Goal: Information Seeking & Learning: Learn about a topic

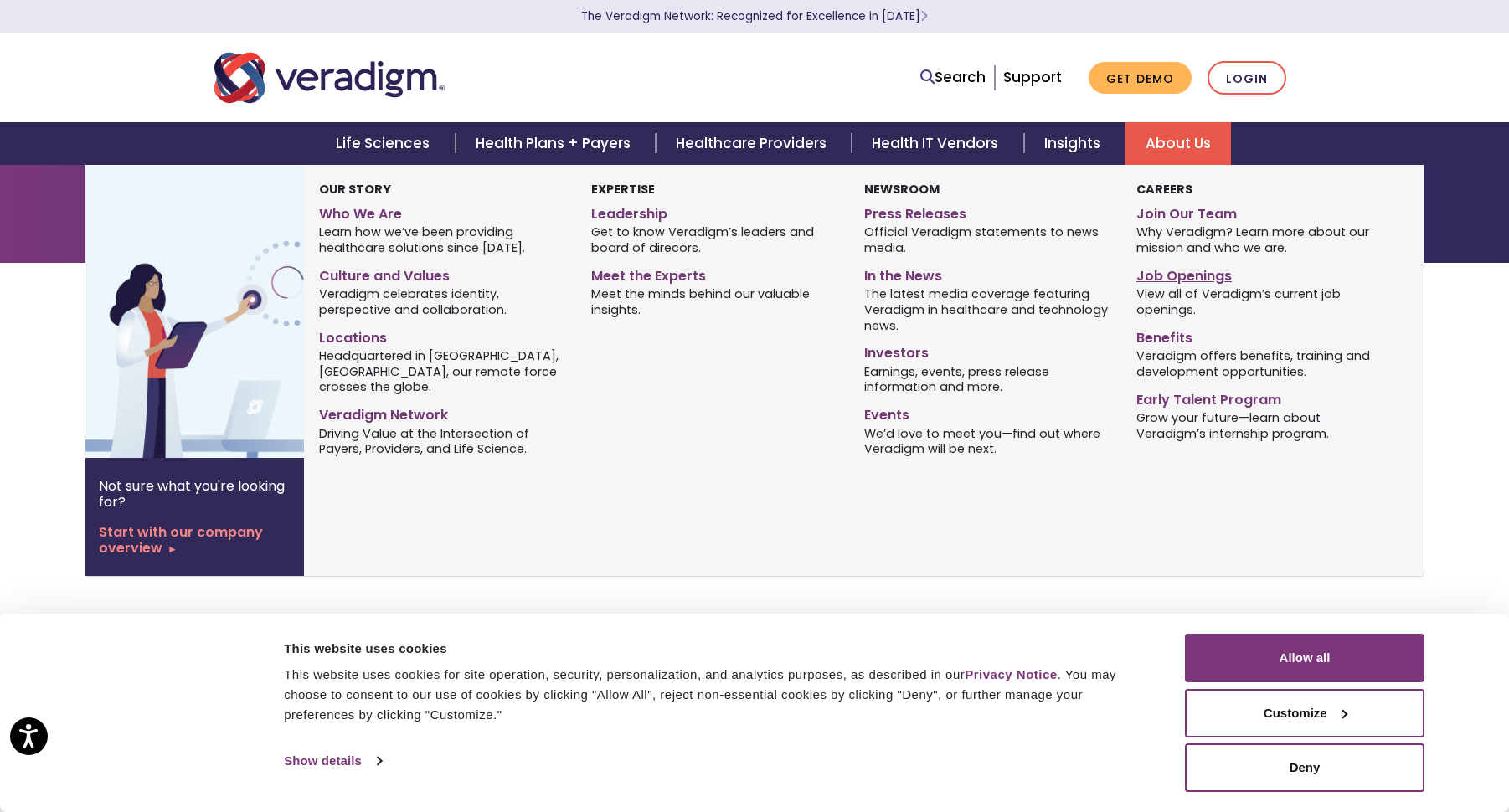
click at [1169, 265] on link "Job Openings" at bounding box center [1260, 273] width 247 height 24
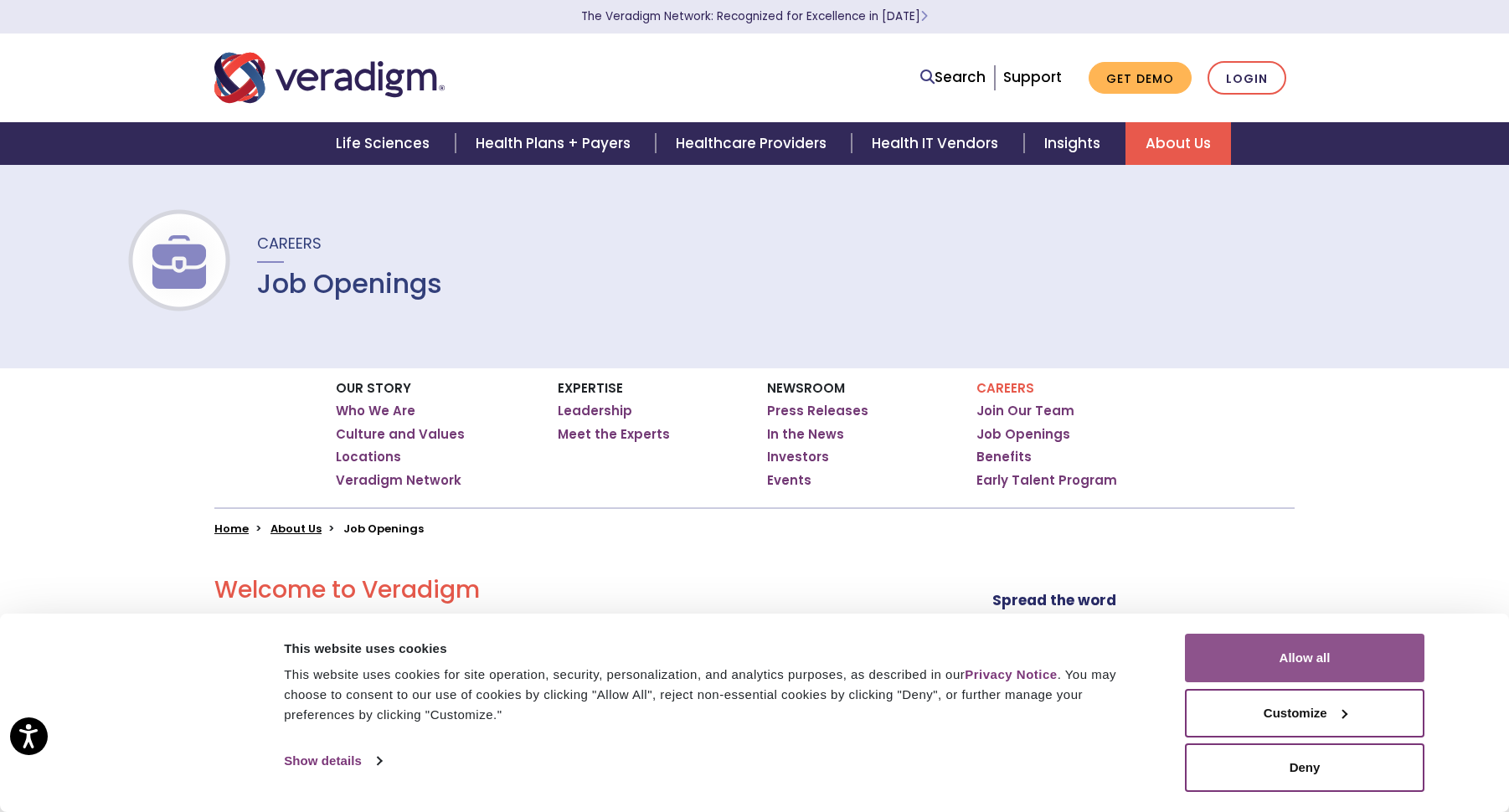
click at [1219, 654] on button "Allow all" at bounding box center [1305, 658] width 239 height 49
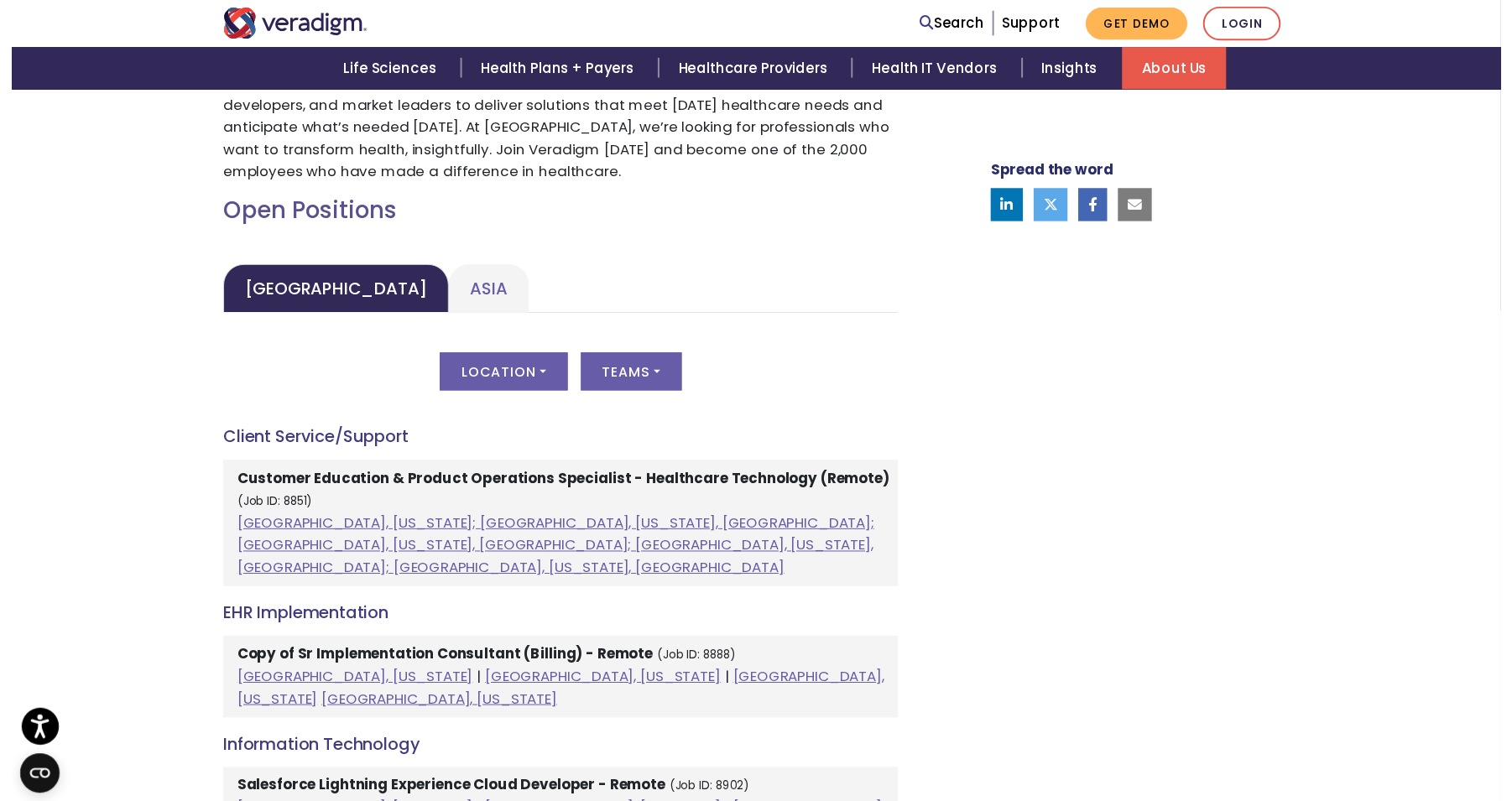
scroll to position [671, 0]
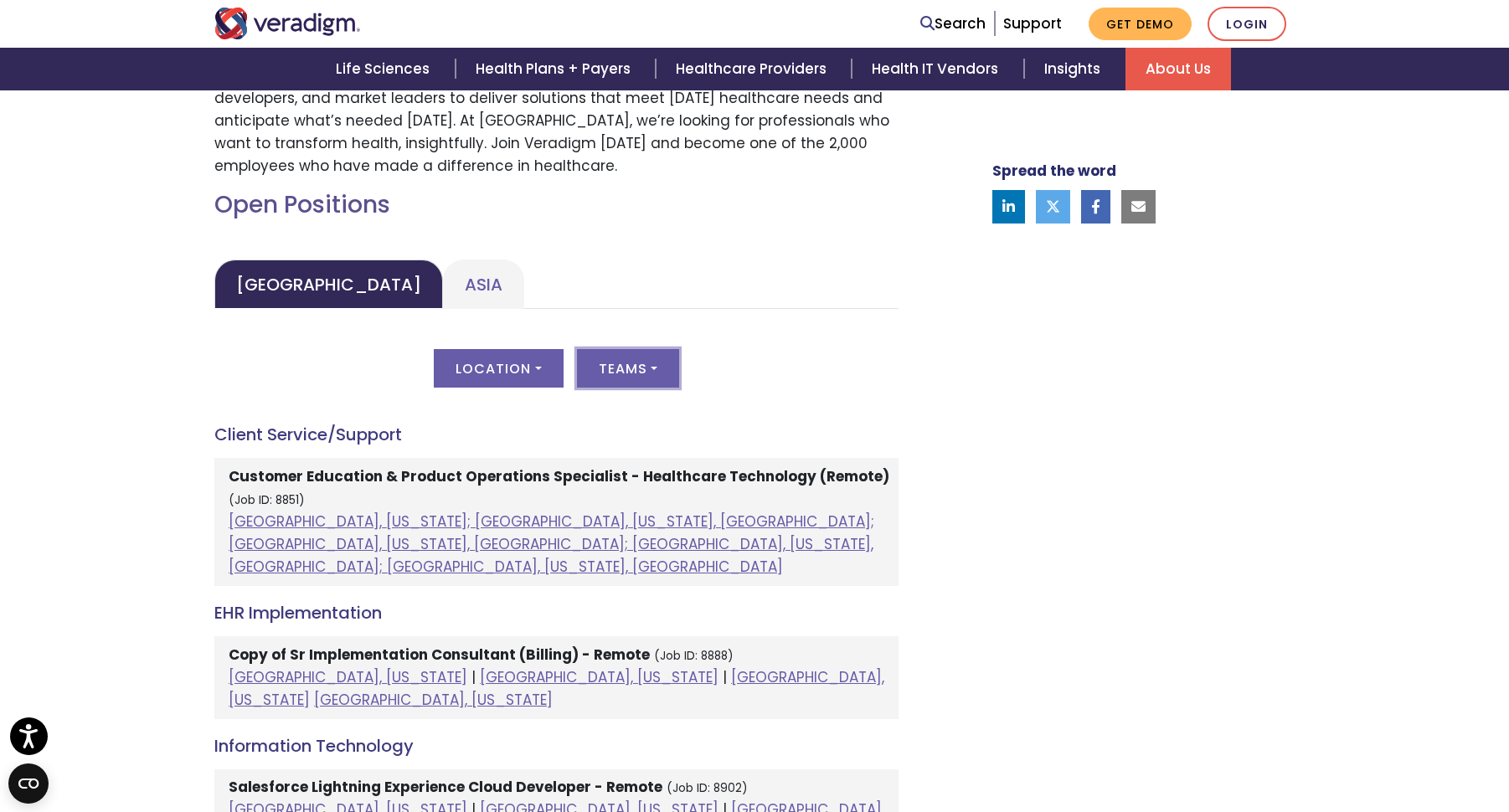
click at [629, 366] on button "Teams" at bounding box center [628, 369] width 102 height 39
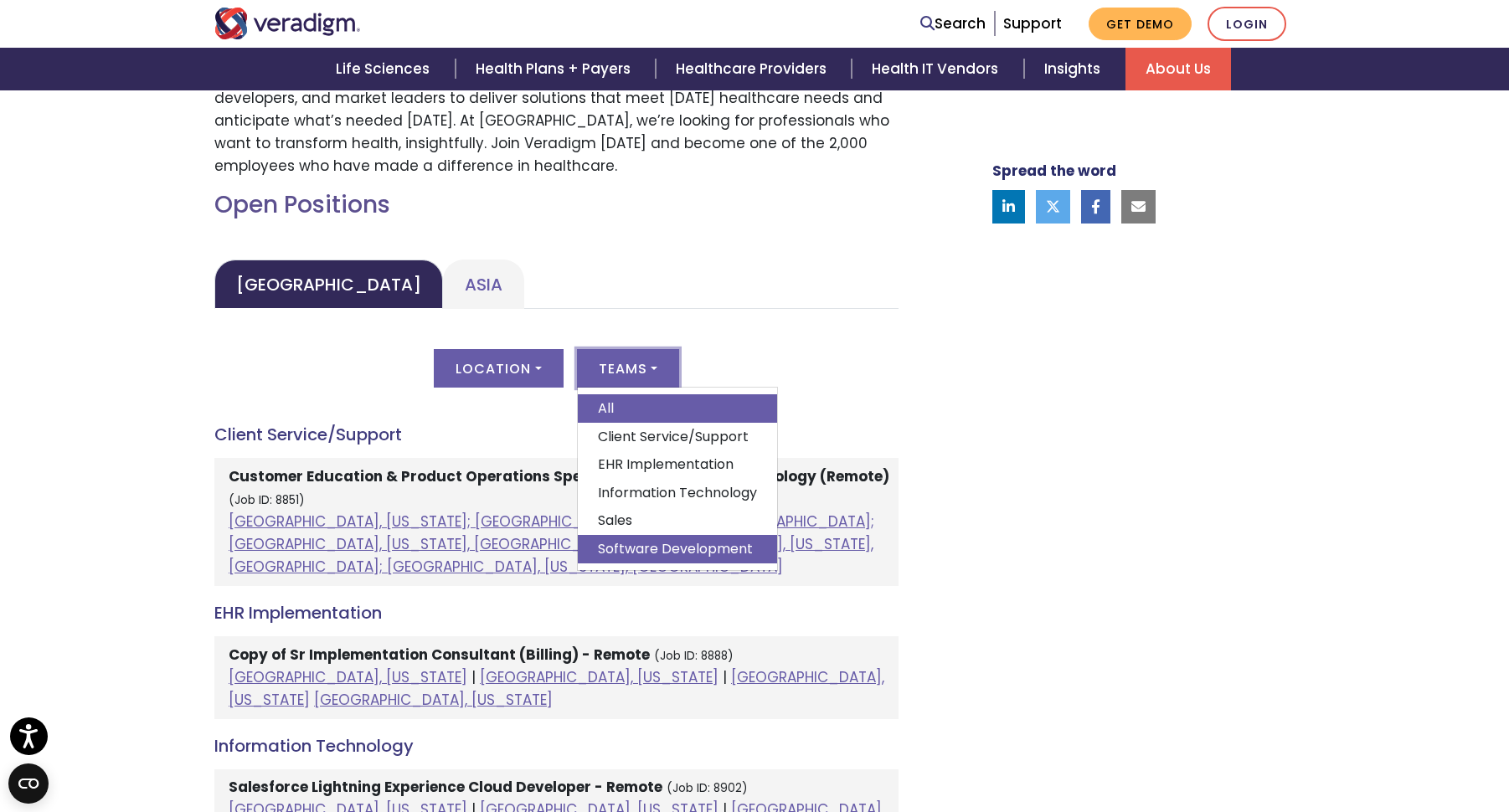
click at [664, 546] on link "Software Development" at bounding box center [677, 548] width 199 height 28
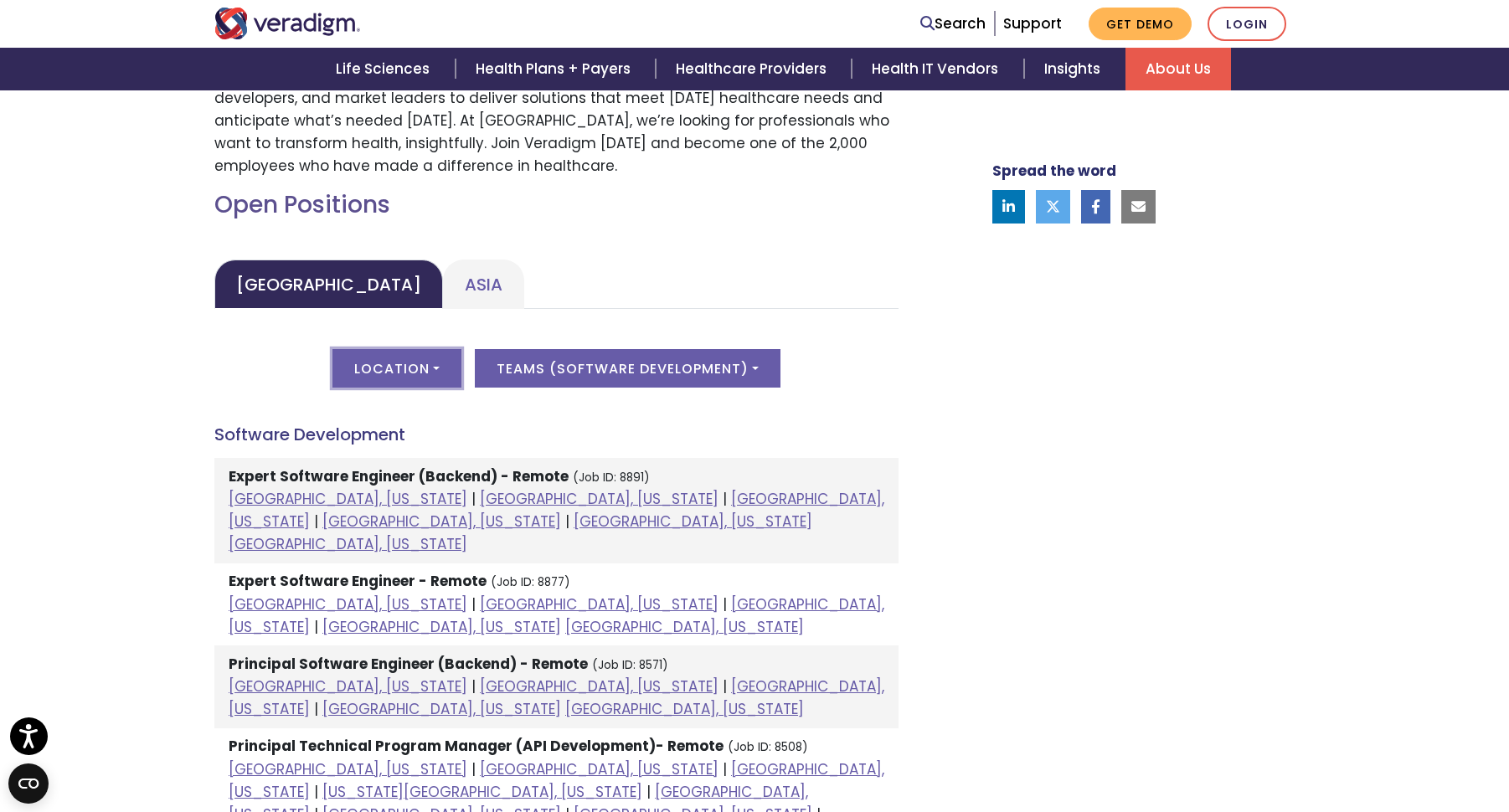
click at [400, 371] on button "Location" at bounding box center [397, 369] width 129 height 39
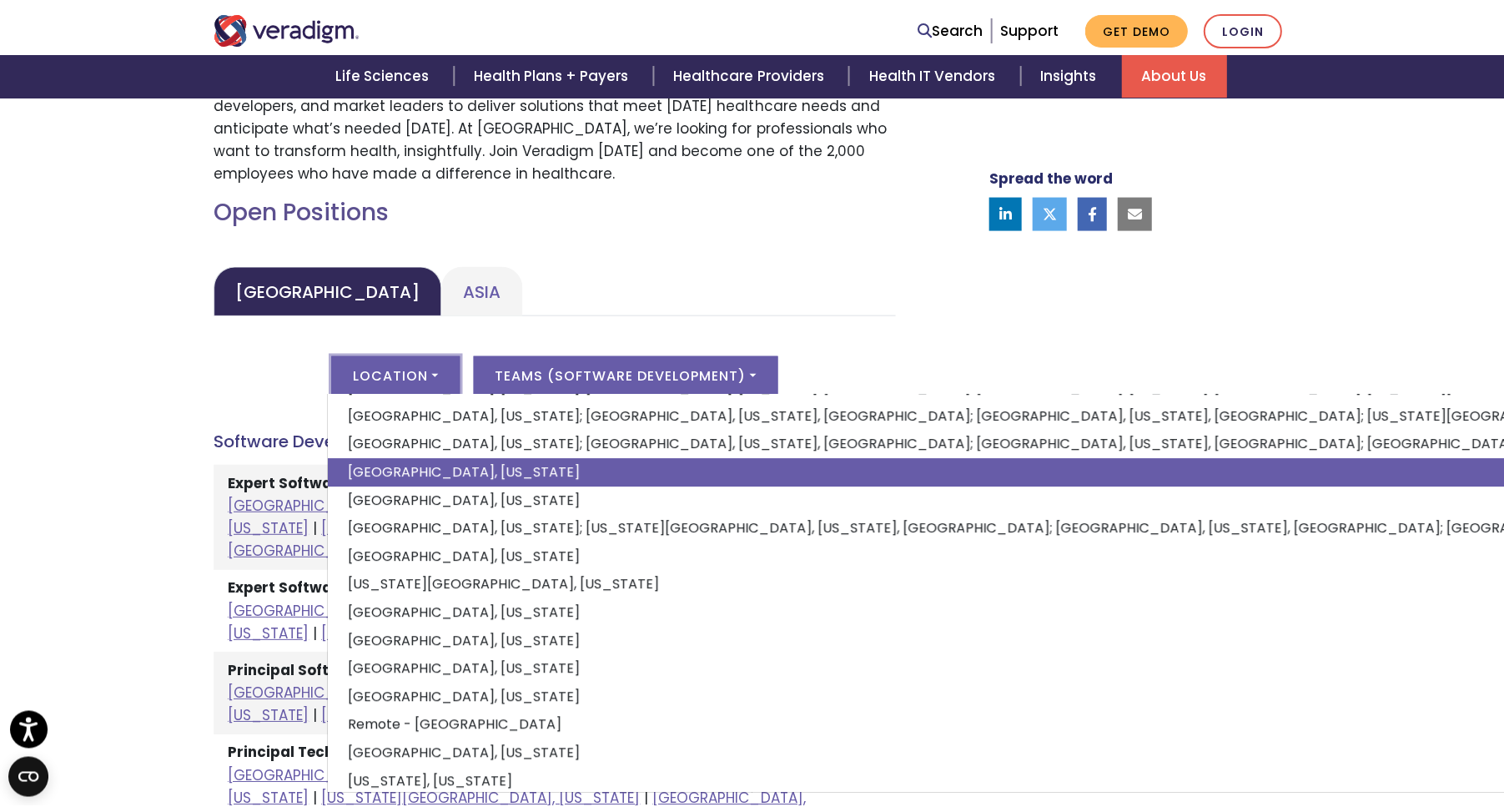
scroll to position [99, 0]
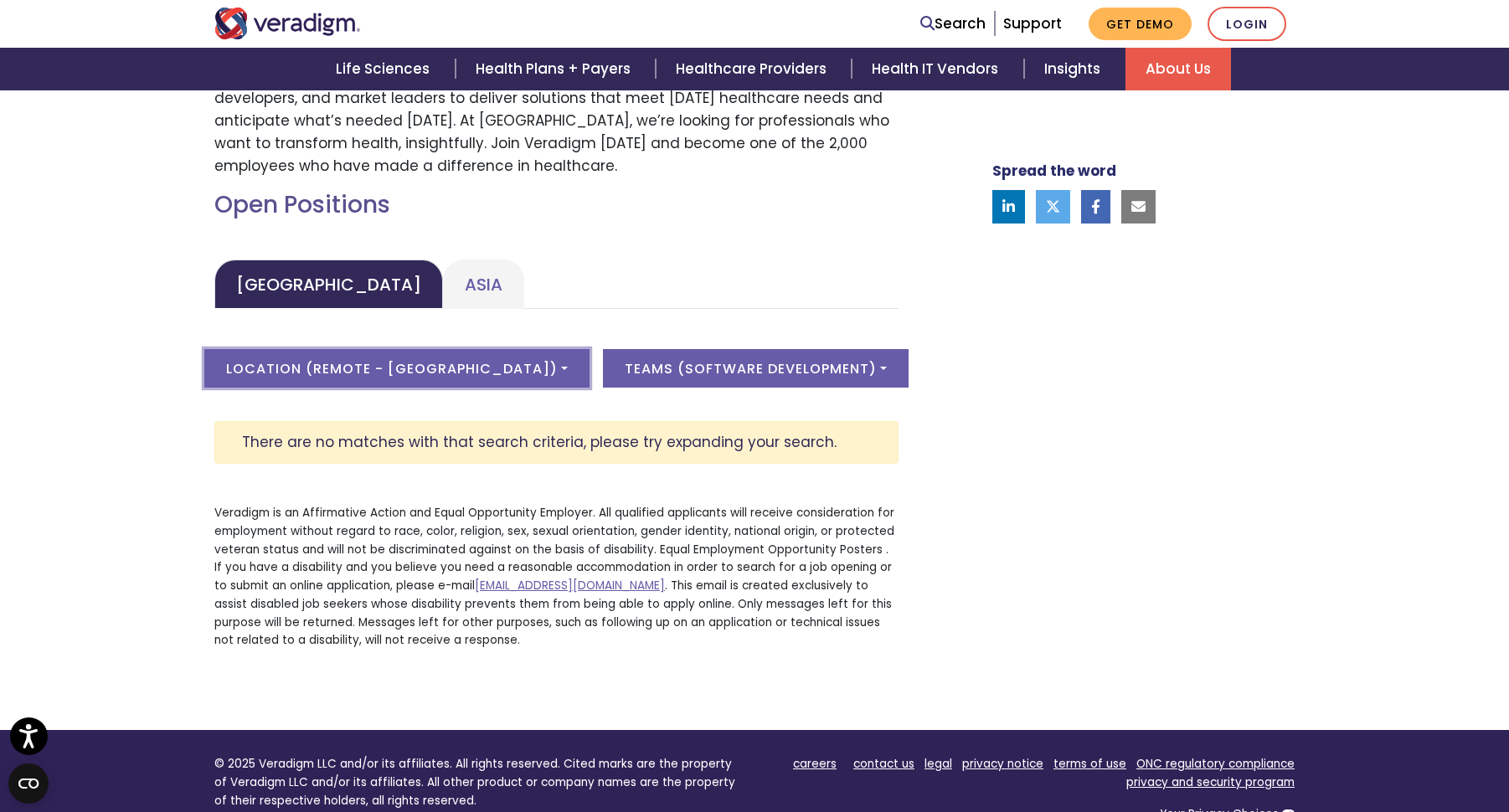
click at [433, 372] on button "Location ( Remote - [GEOGRAPHIC_DATA] )" at bounding box center [397, 369] width 385 height 39
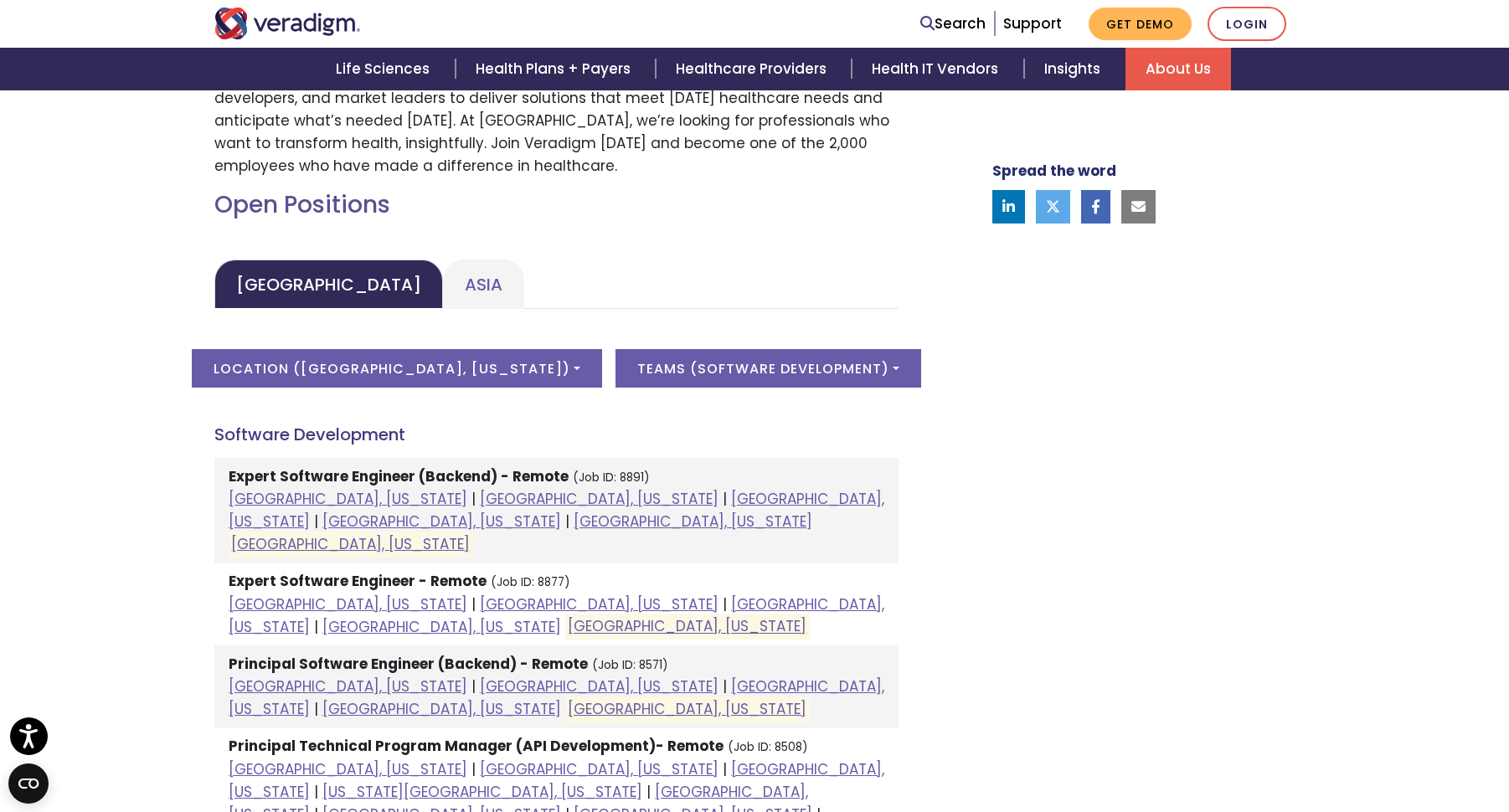
click at [332, 475] on strong "Expert Software Engineer (Backend) - Remote" at bounding box center [398, 476] width 340 height 20
click at [548, 516] on li "Expert Software Engineer (Backend) - Remote (Job ID: 8891) [GEOGRAPHIC_DATA], […" at bounding box center [556, 511] width 684 height 105
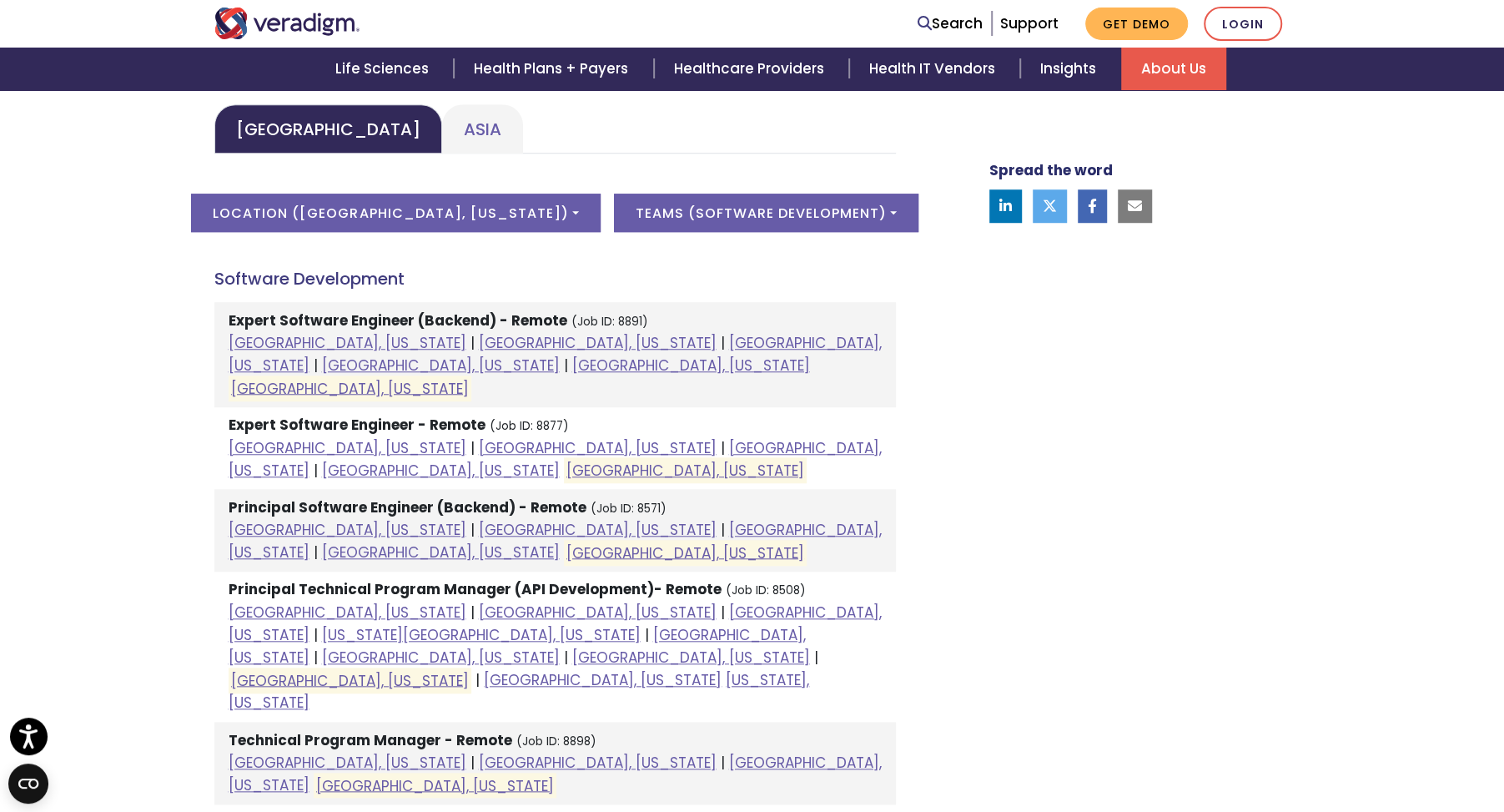
scroll to position [834, 0]
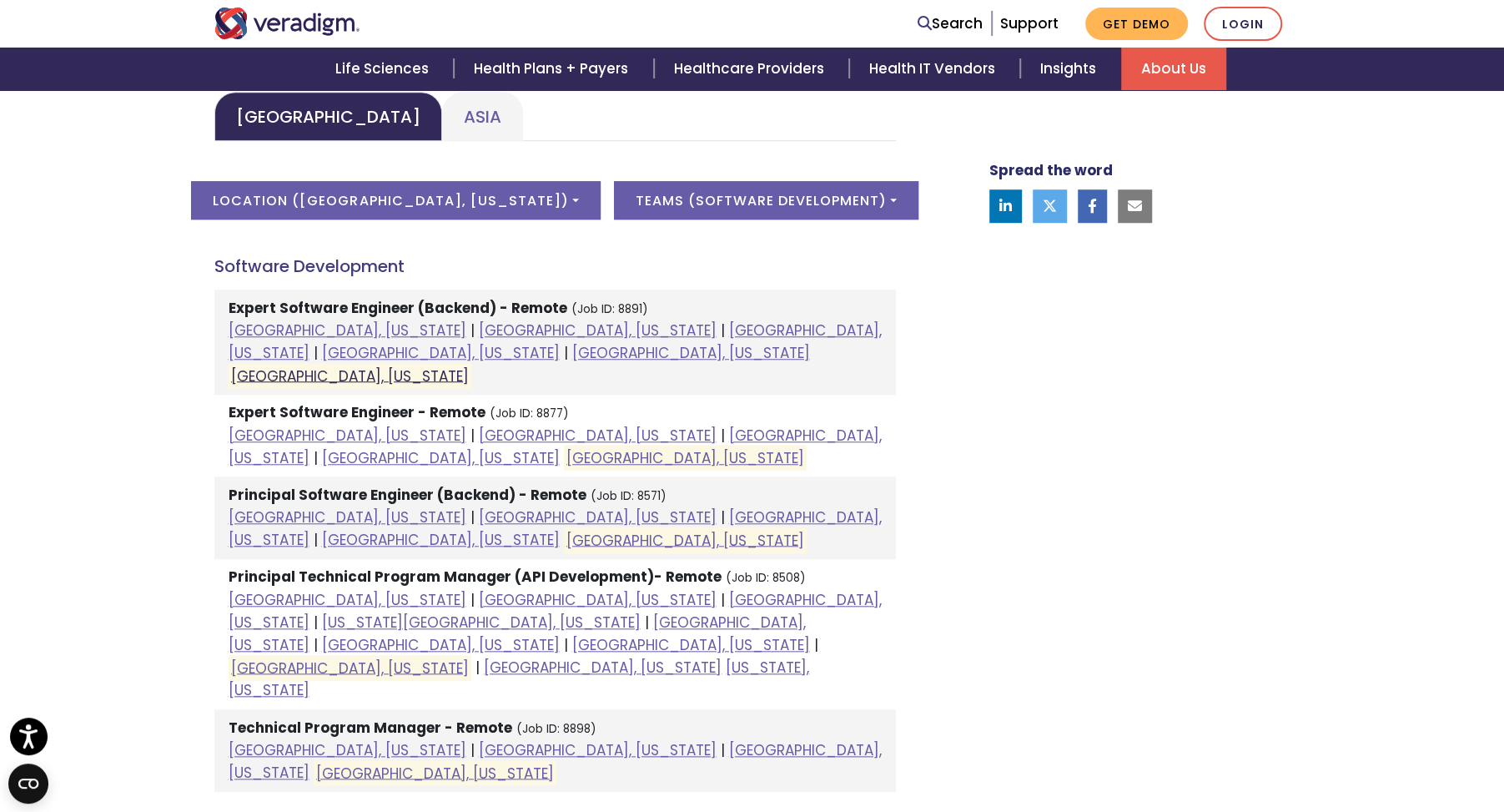
click at [405, 365] on link "[GEOGRAPHIC_DATA], [US_STATE]" at bounding box center [349, 375] width 237 height 20
click at [567, 448] on link "[GEOGRAPHIC_DATA], [US_STATE]" at bounding box center [685, 457] width 237 height 20
click at [567, 530] on link "[GEOGRAPHIC_DATA], [US_STATE]" at bounding box center [685, 540] width 237 height 20
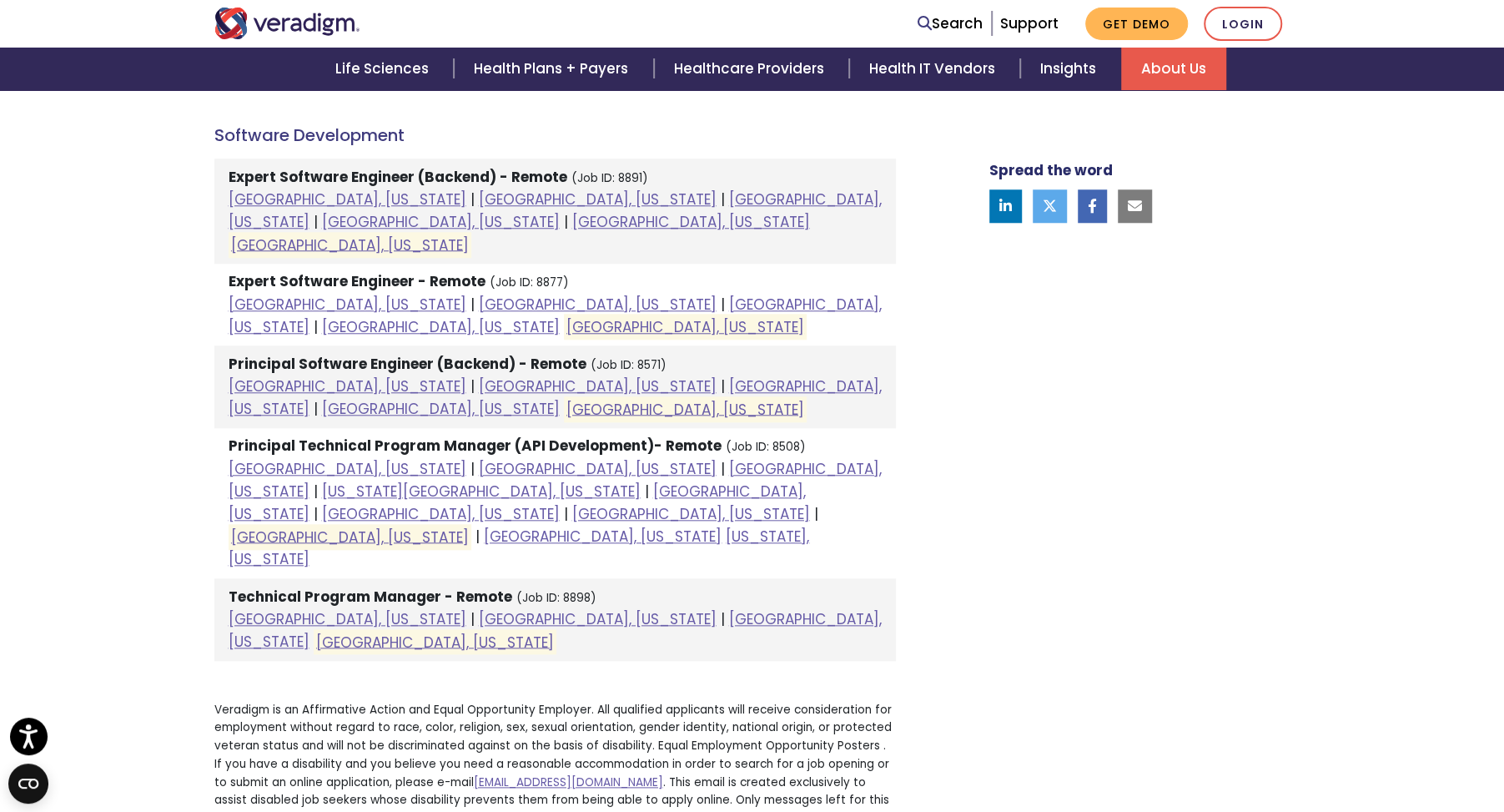
scroll to position [1001, 0]
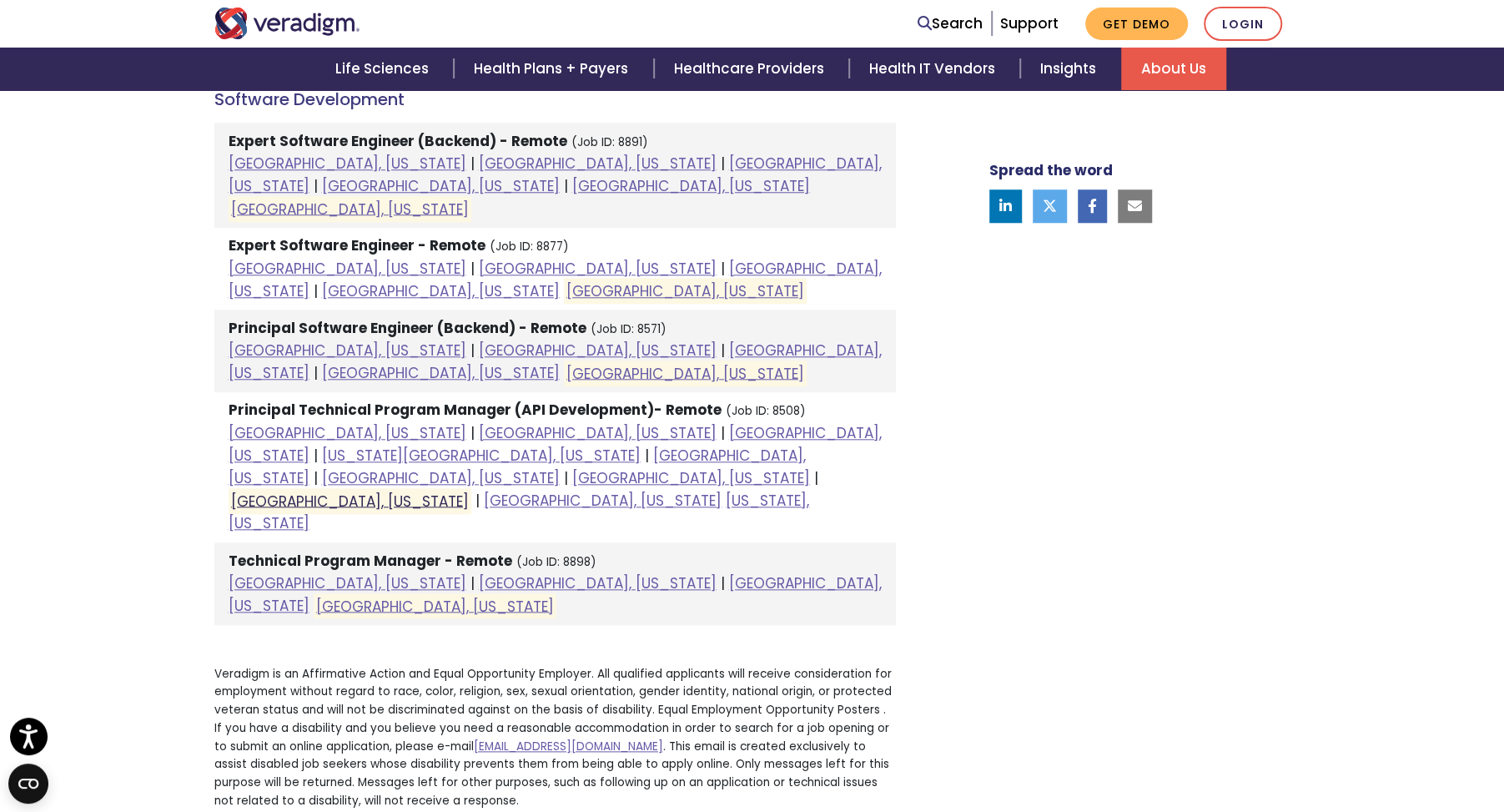
click at [469, 490] on link "[GEOGRAPHIC_DATA], [US_STATE]" at bounding box center [349, 500] width 237 height 20
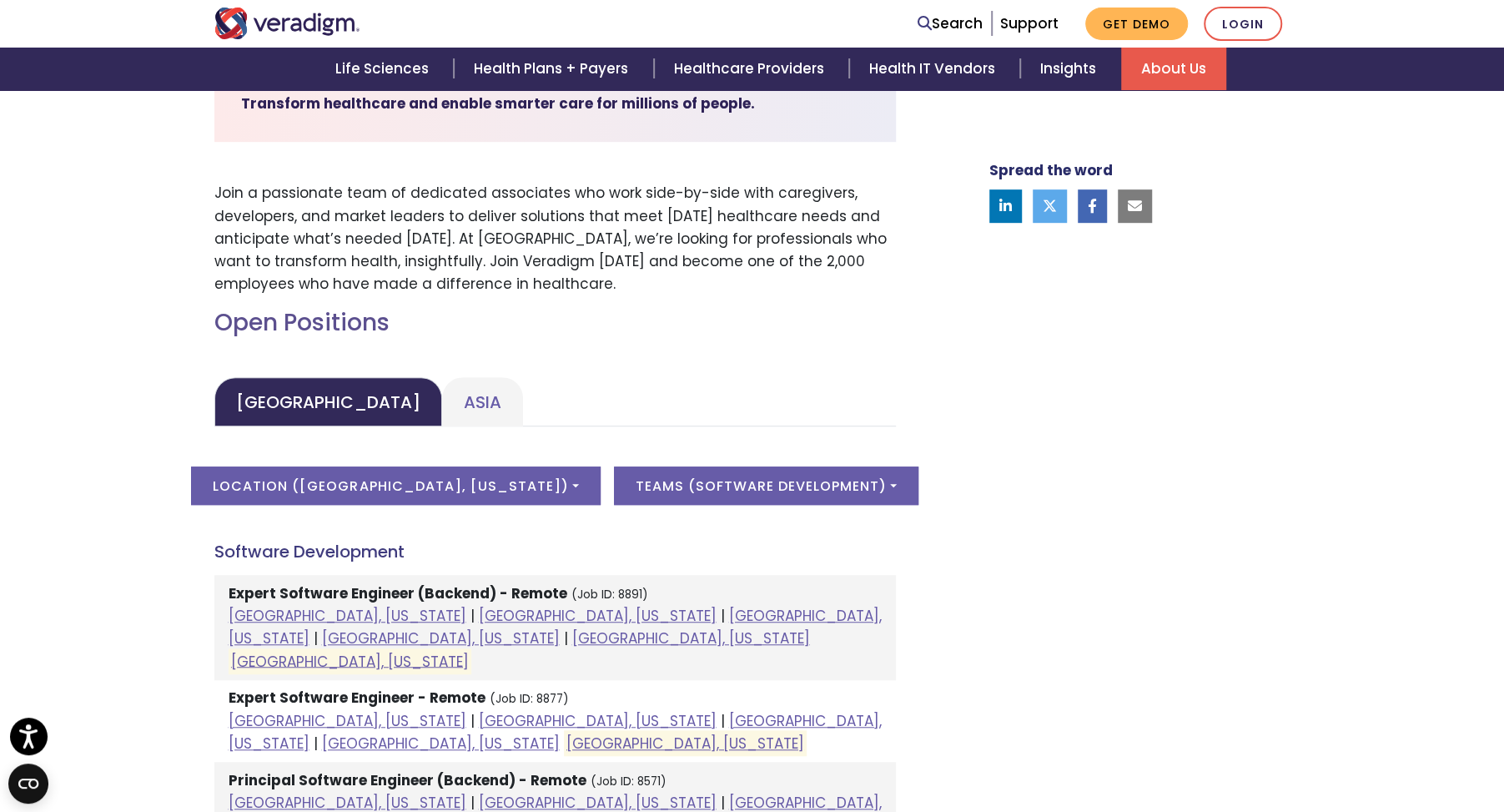
scroll to position [584, 0]
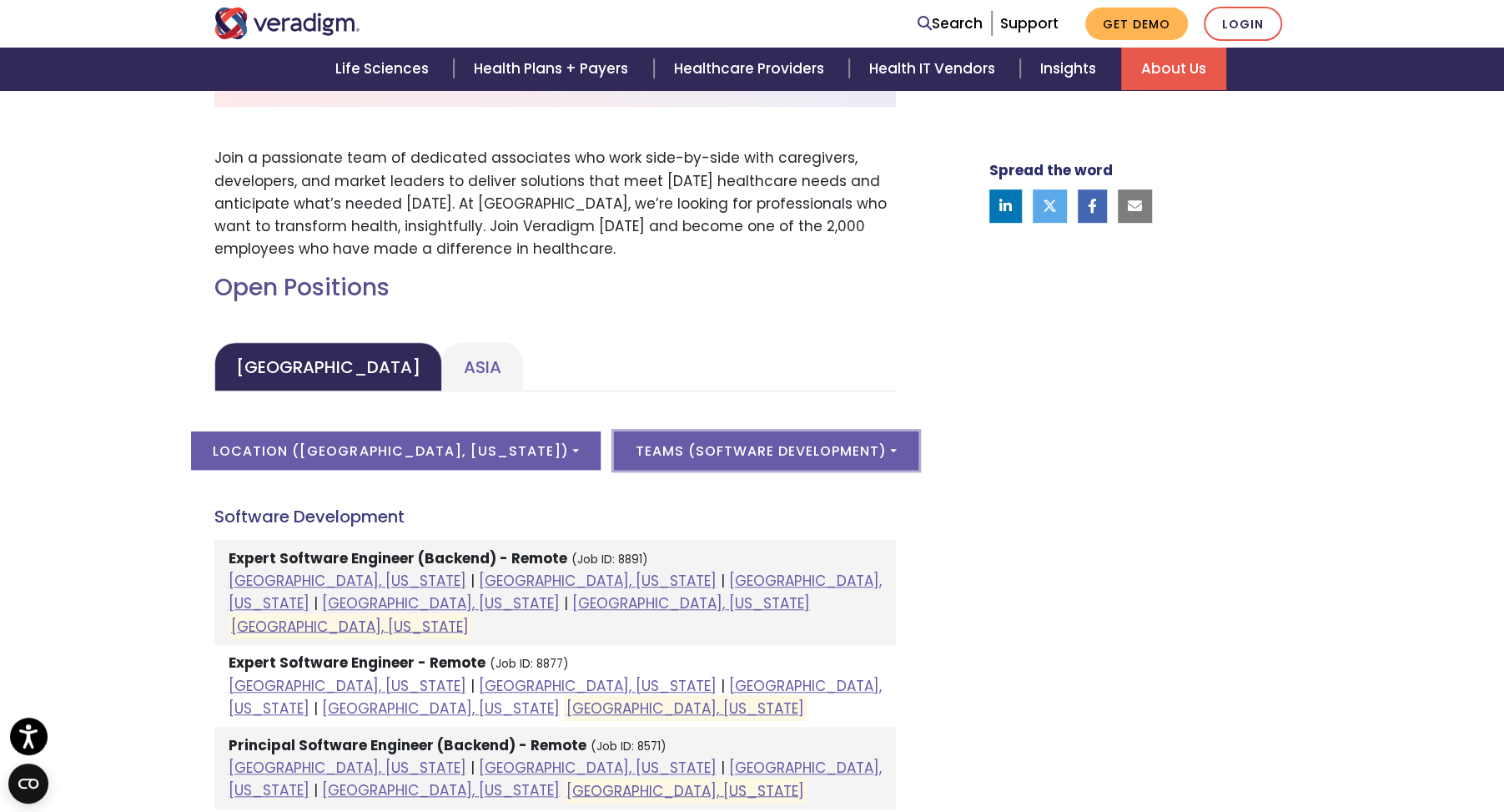
click at [661, 438] on button "Teams ( Software Development )" at bounding box center [767, 451] width 304 height 39
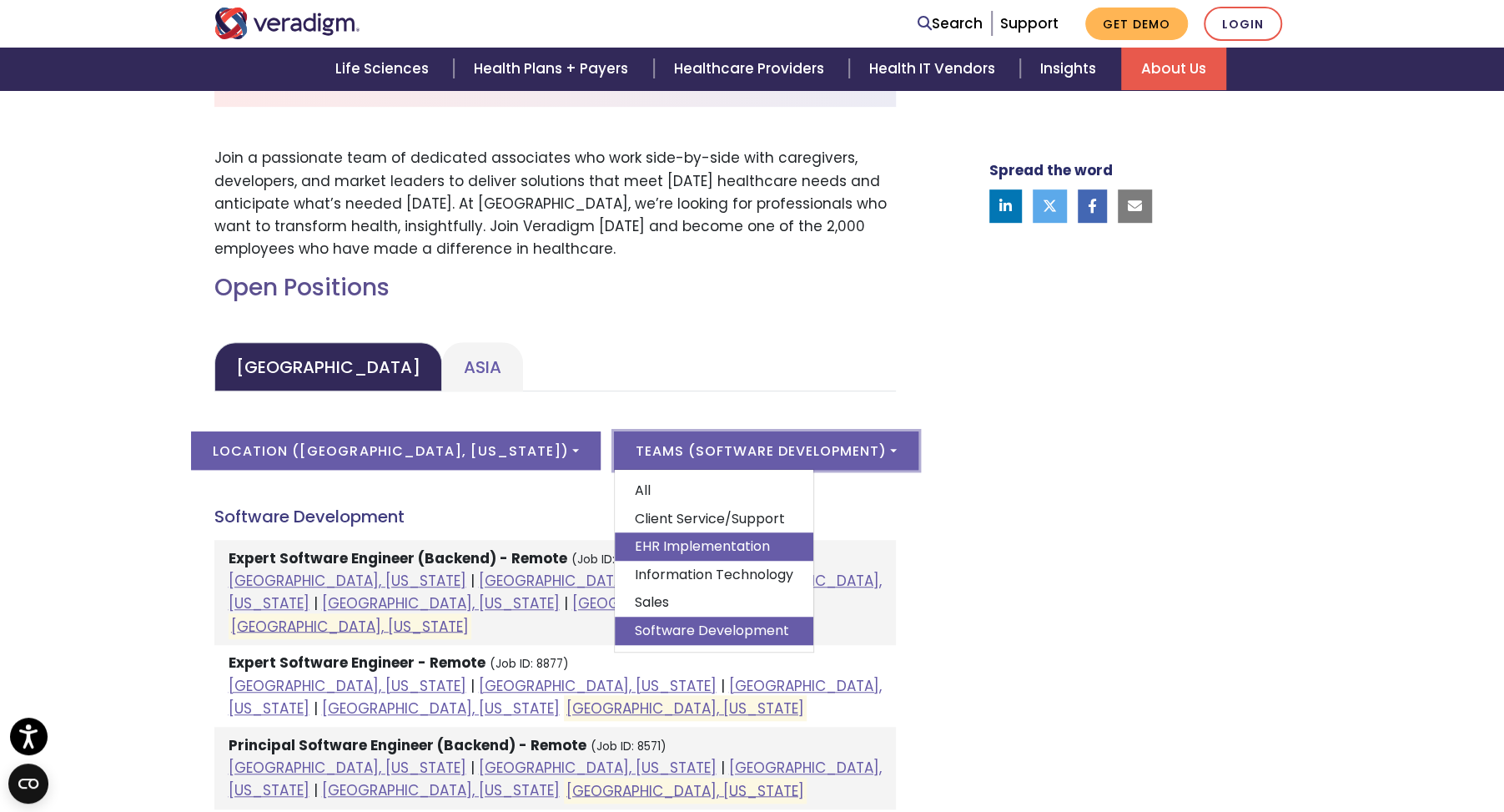
click at [689, 544] on link "EHR Implementation" at bounding box center [713, 546] width 199 height 28
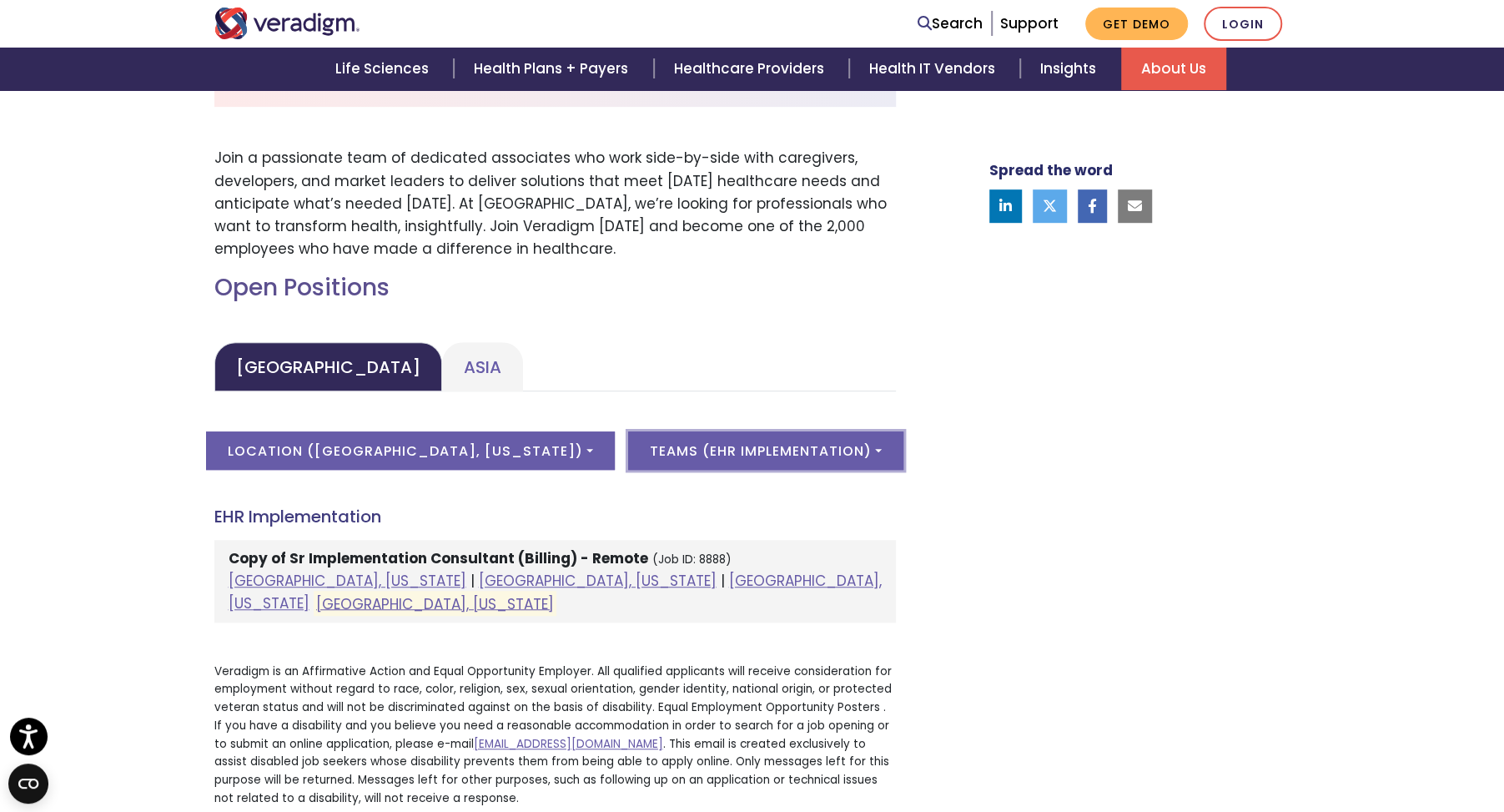
click at [669, 461] on button "Teams ( EHR Implementation )" at bounding box center [766, 451] width 275 height 39
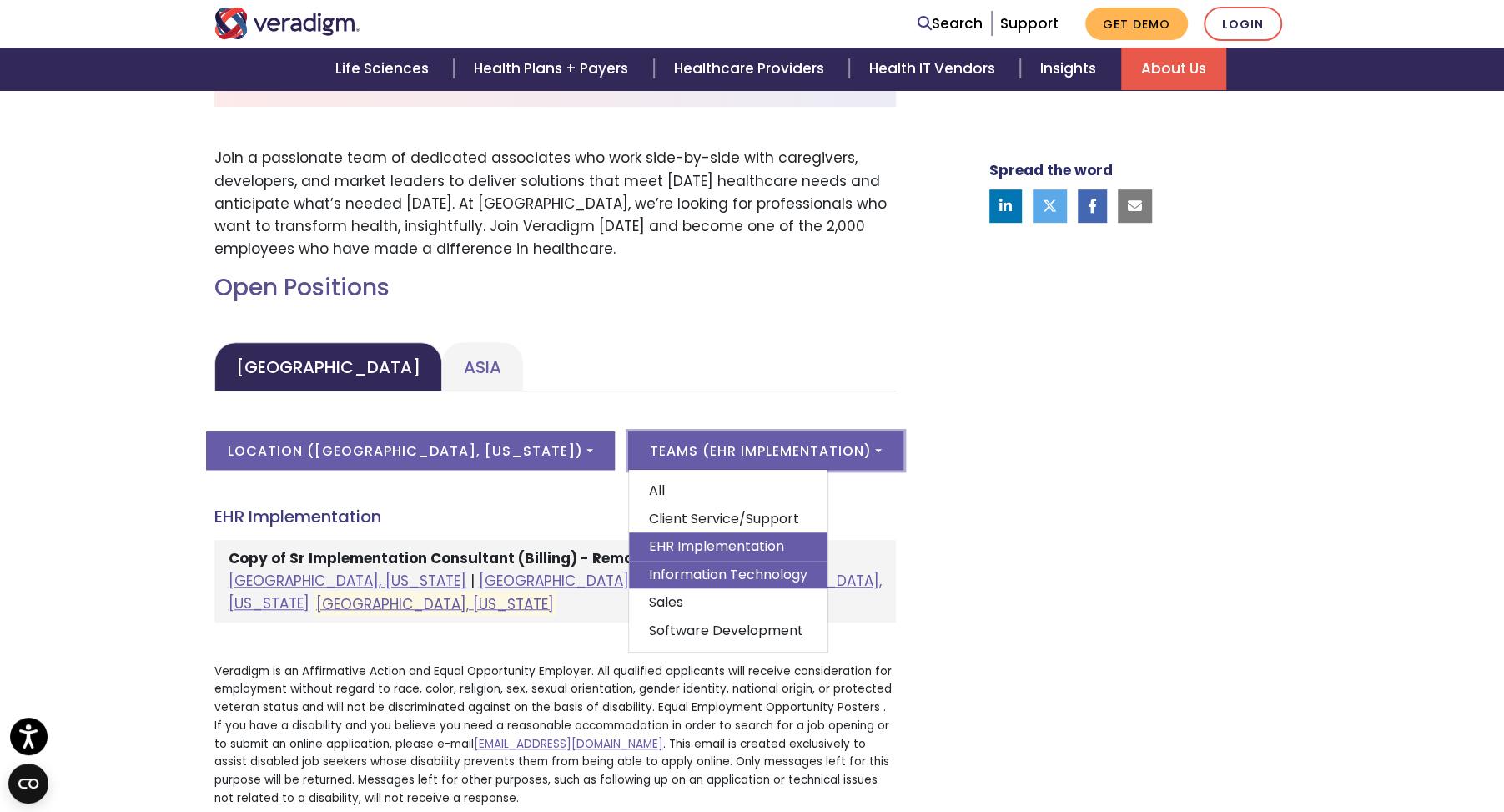
click at [674, 567] on link "Information Technology" at bounding box center [728, 574] width 199 height 28
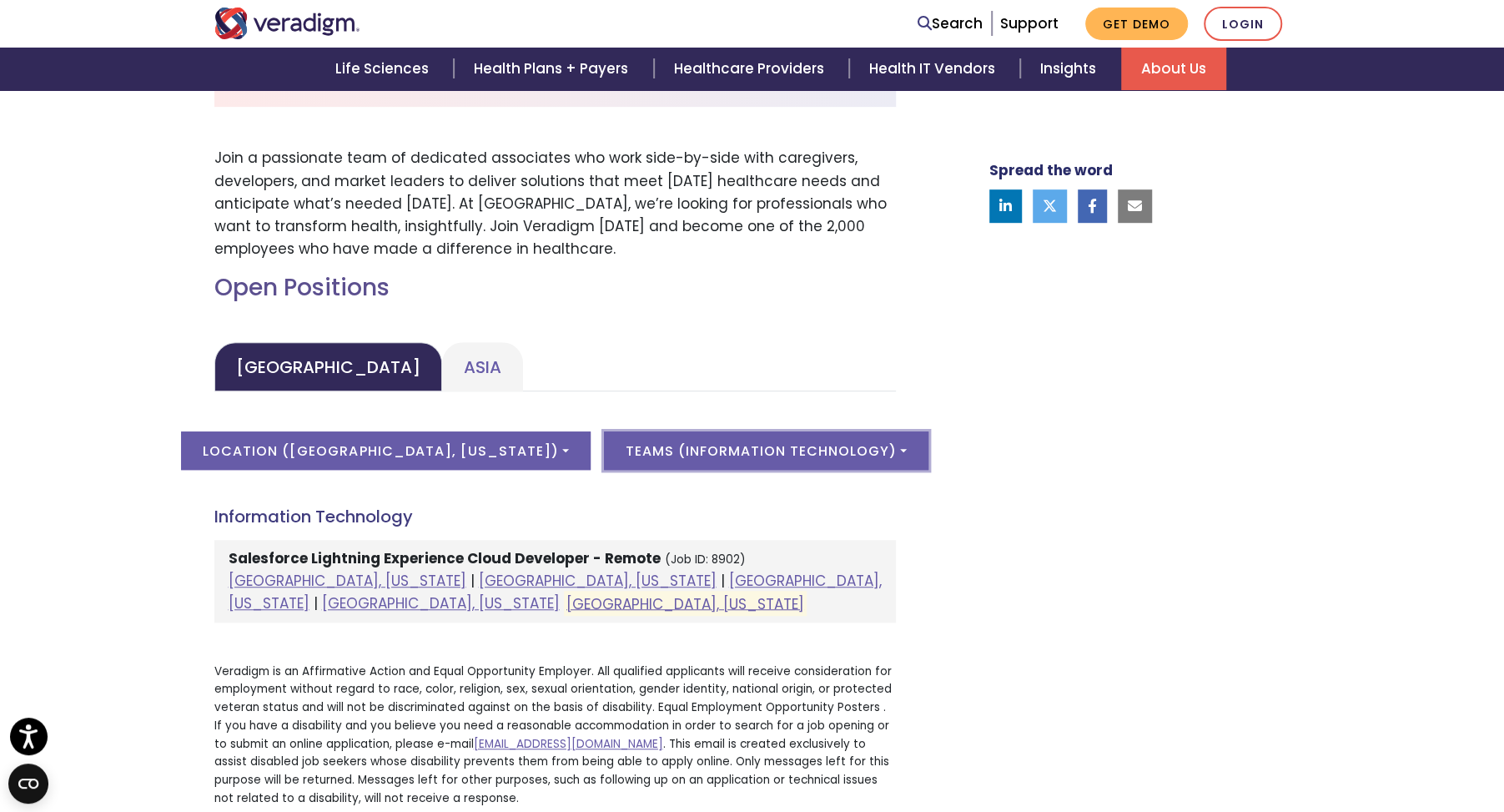
click at [680, 453] on button "Teams ( Information Technology )" at bounding box center [766, 451] width 325 height 39
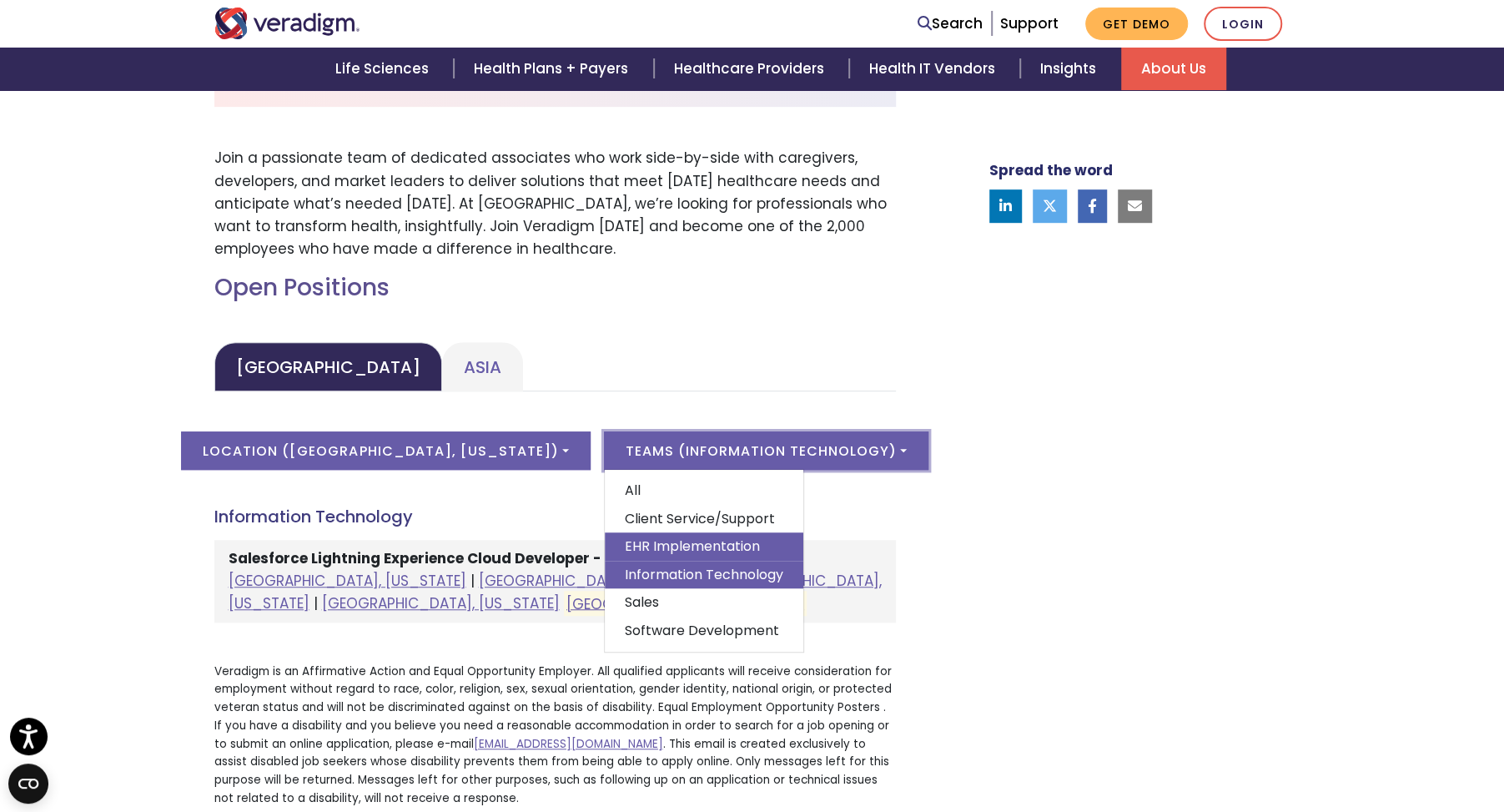
scroll to position [668, 0]
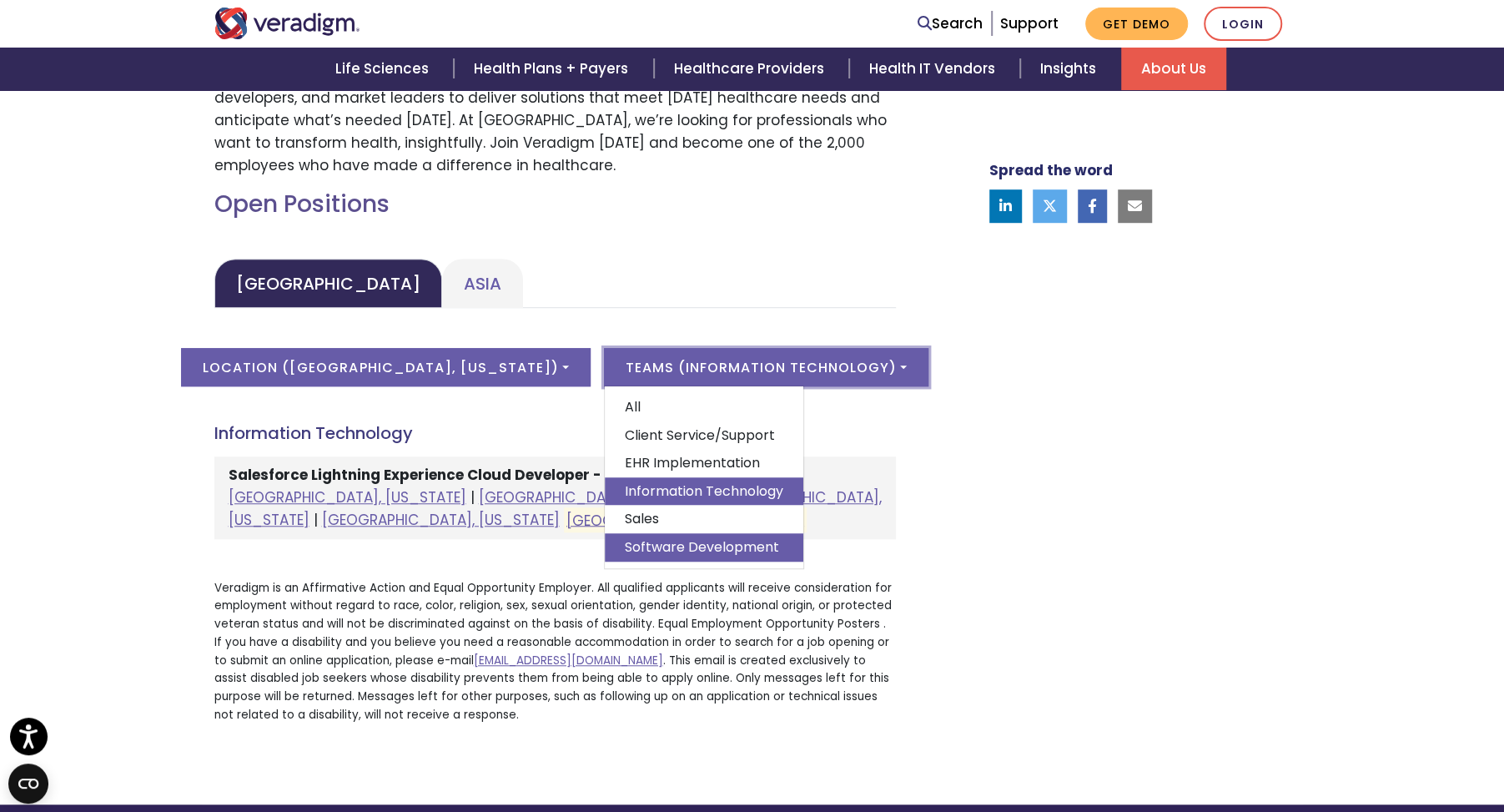
click at [695, 545] on link "Software Development" at bounding box center [704, 547] width 199 height 28
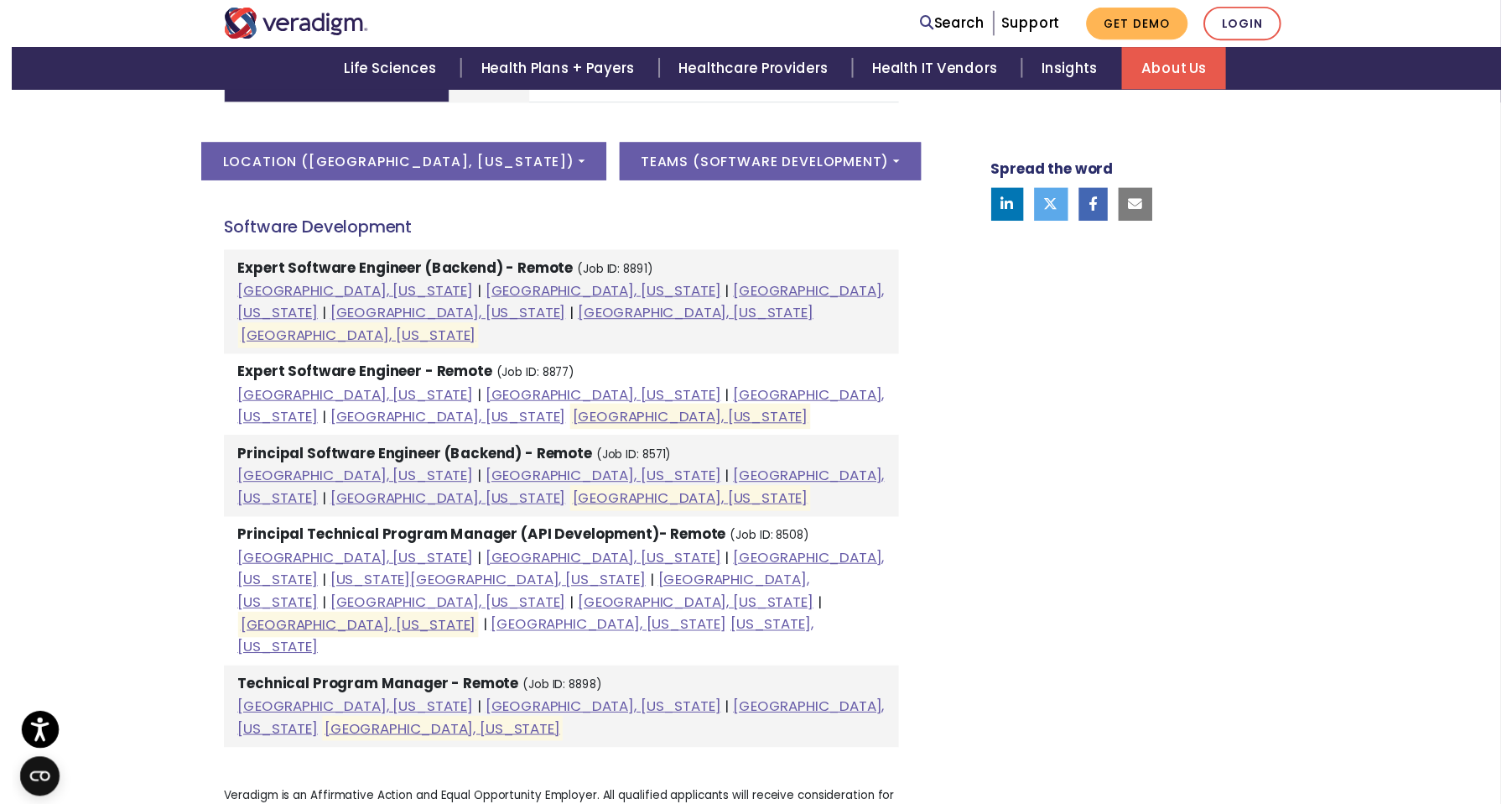
scroll to position [839, 0]
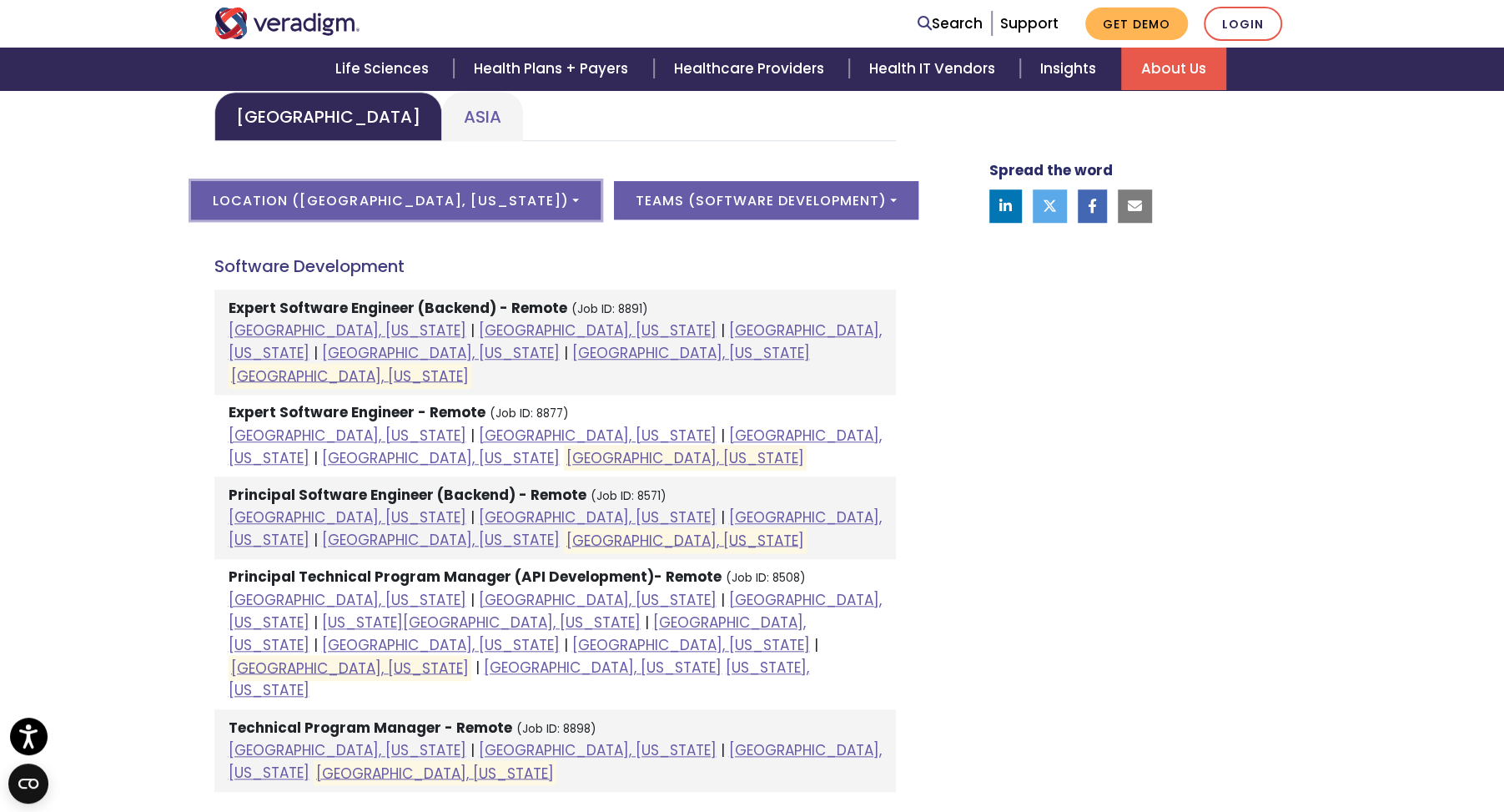
click at [414, 204] on button "Location ( [GEOGRAPHIC_DATA], [US_STATE] )" at bounding box center [395, 201] width 409 height 39
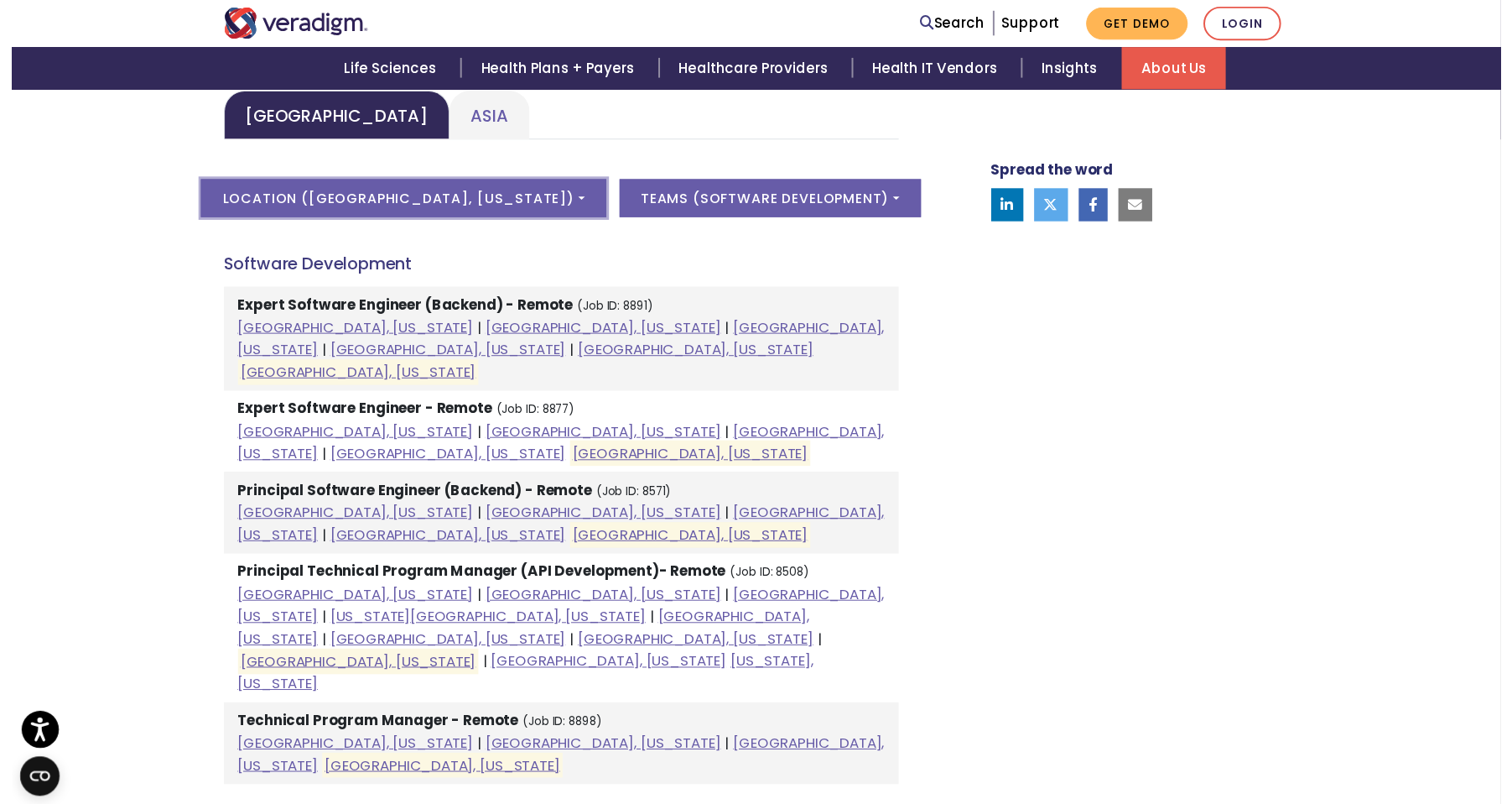
scroll to position [98, 0]
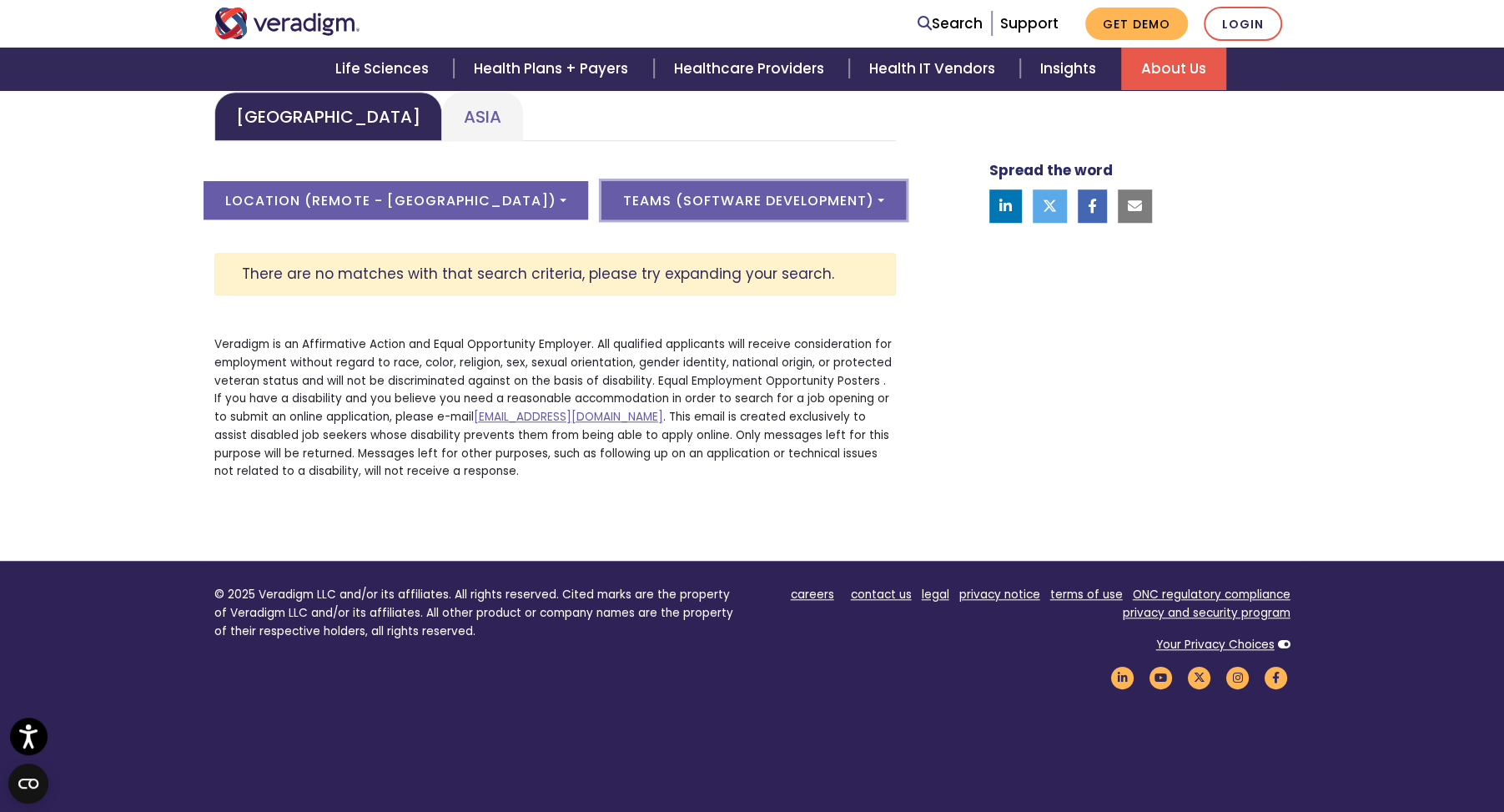
click at [602, 193] on button "Teams ( Software Development )" at bounding box center [754, 201] width 304 height 39
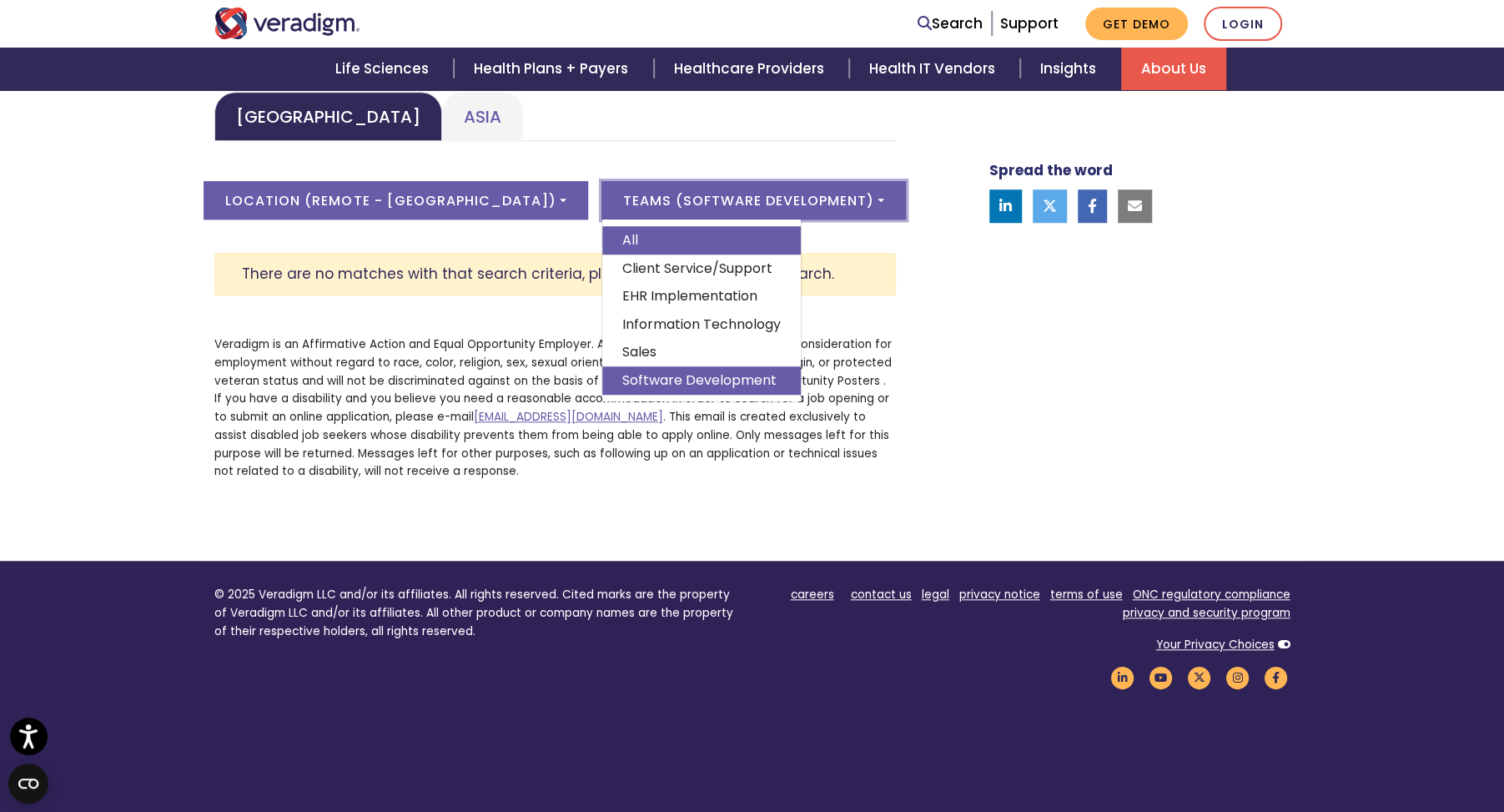
click at [603, 233] on link "All" at bounding box center [702, 239] width 199 height 28
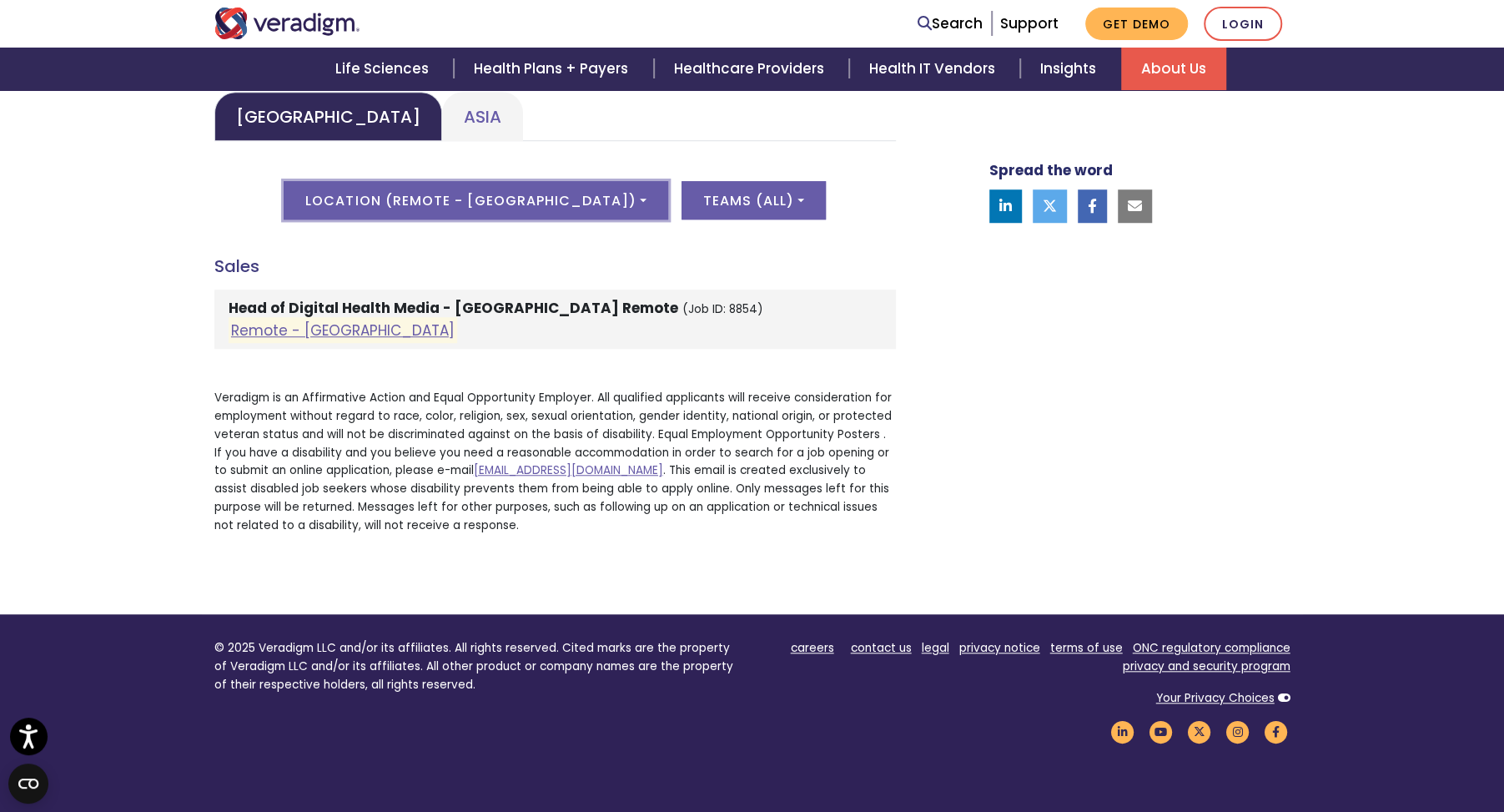
click at [497, 213] on button "Location ( Remote - [GEOGRAPHIC_DATA] )" at bounding box center [476, 201] width 384 height 39
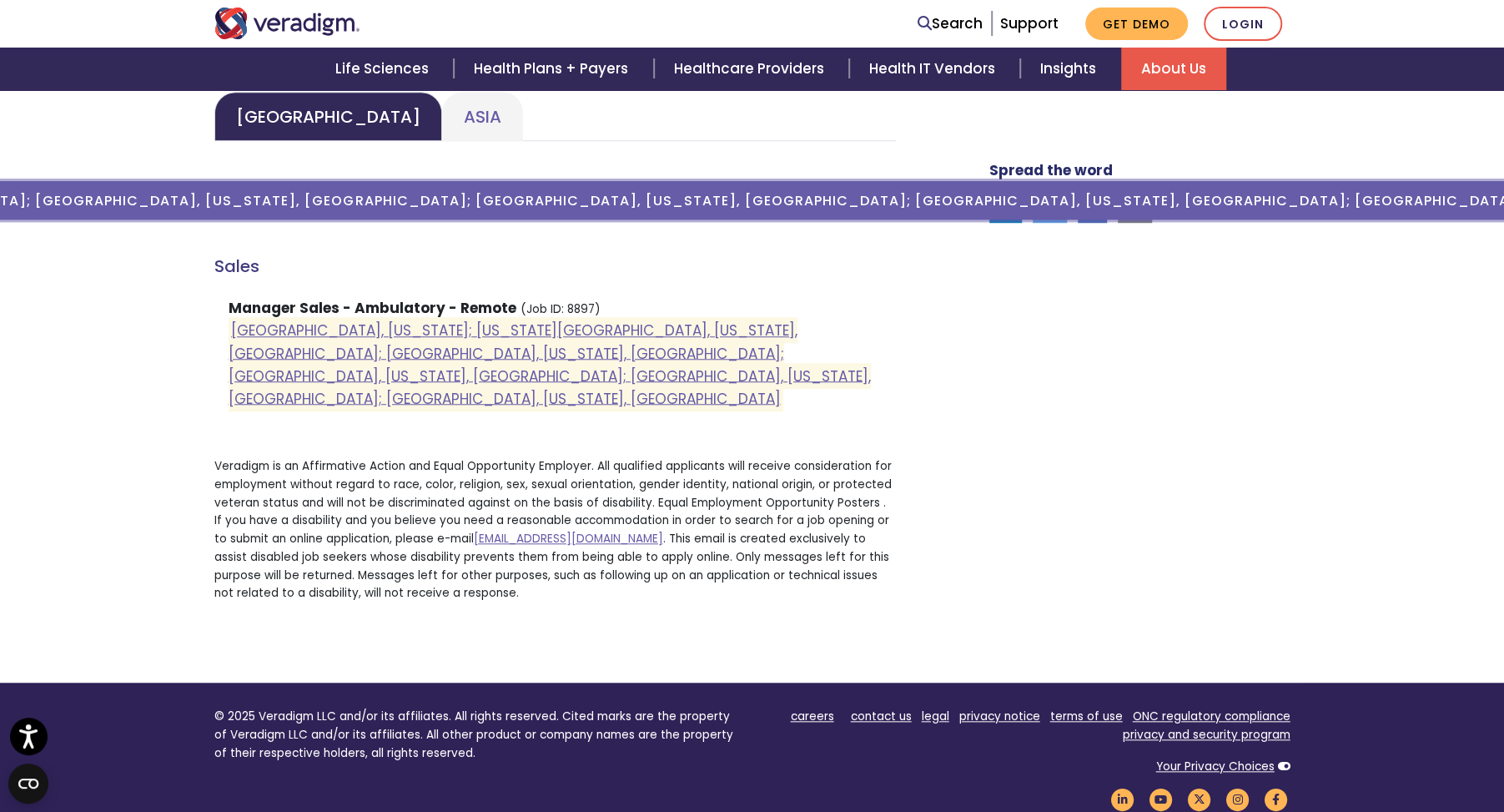
click at [466, 197] on button "Location ( [GEOGRAPHIC_DATA], [US_STATE]; [US_STATE][GEOGRAPHIC_DATA], [US_STAT…" at bounding box center [476, 201] width 2698 height 39
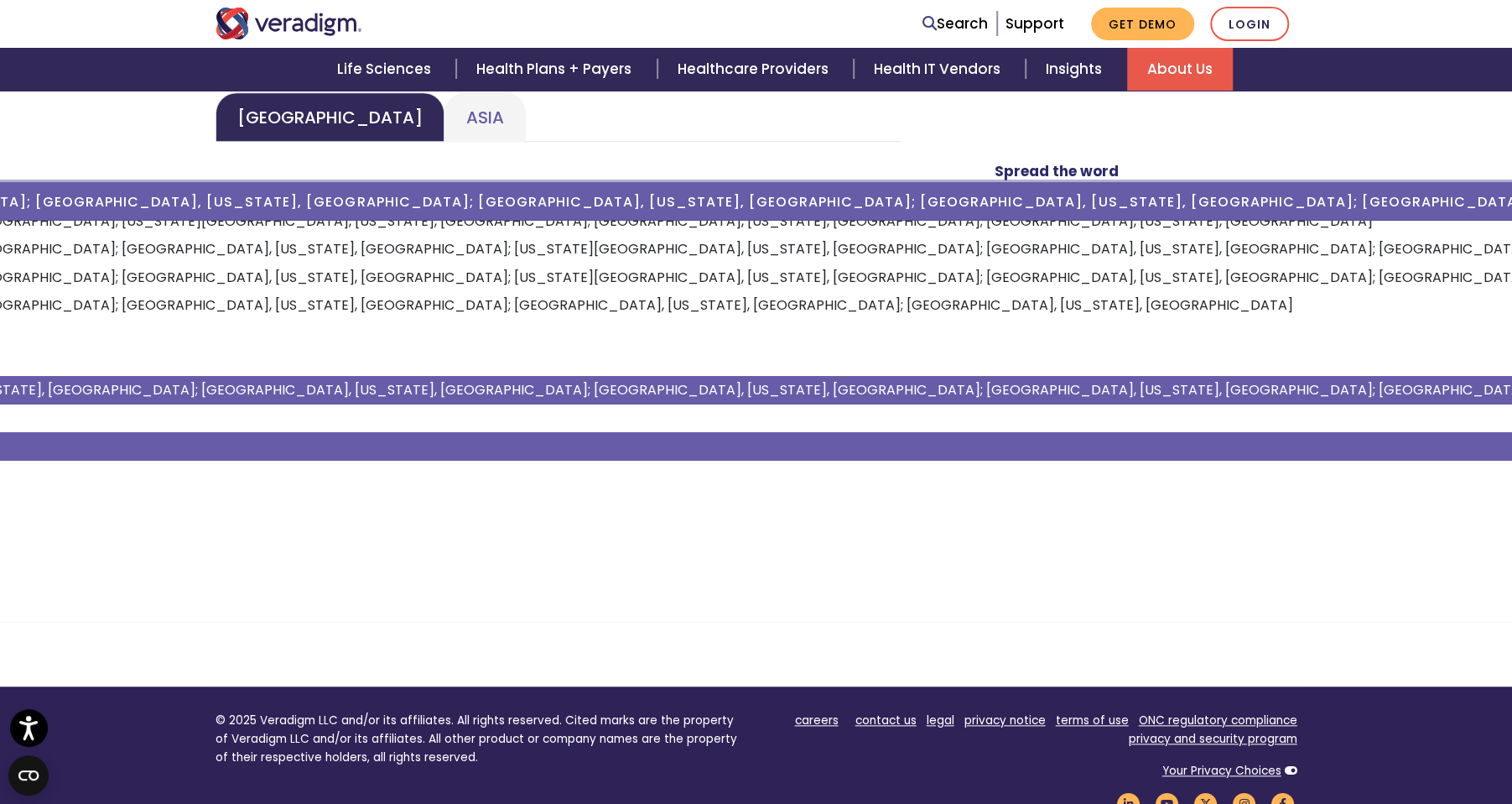
scroll to position [15, 0]
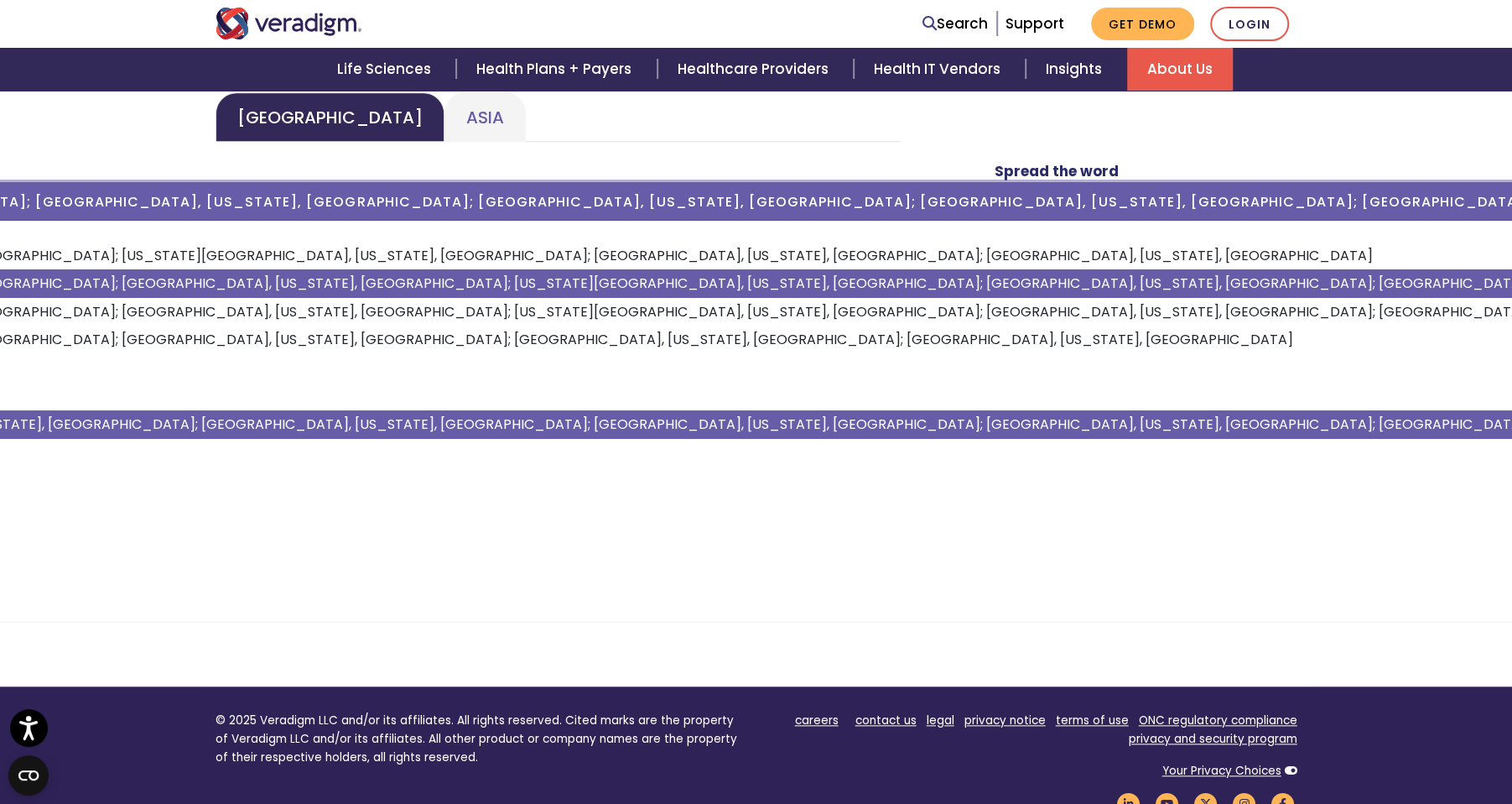
click at [370, 287] on link "[GEOGRAPHIC_DATA], [US_STATE]; [GEOGRAPHIC_DATA], [US_STATE], [GEOGRAPHIC_DATA]…" at bounding box center [1020, 283] width 3101 height 28
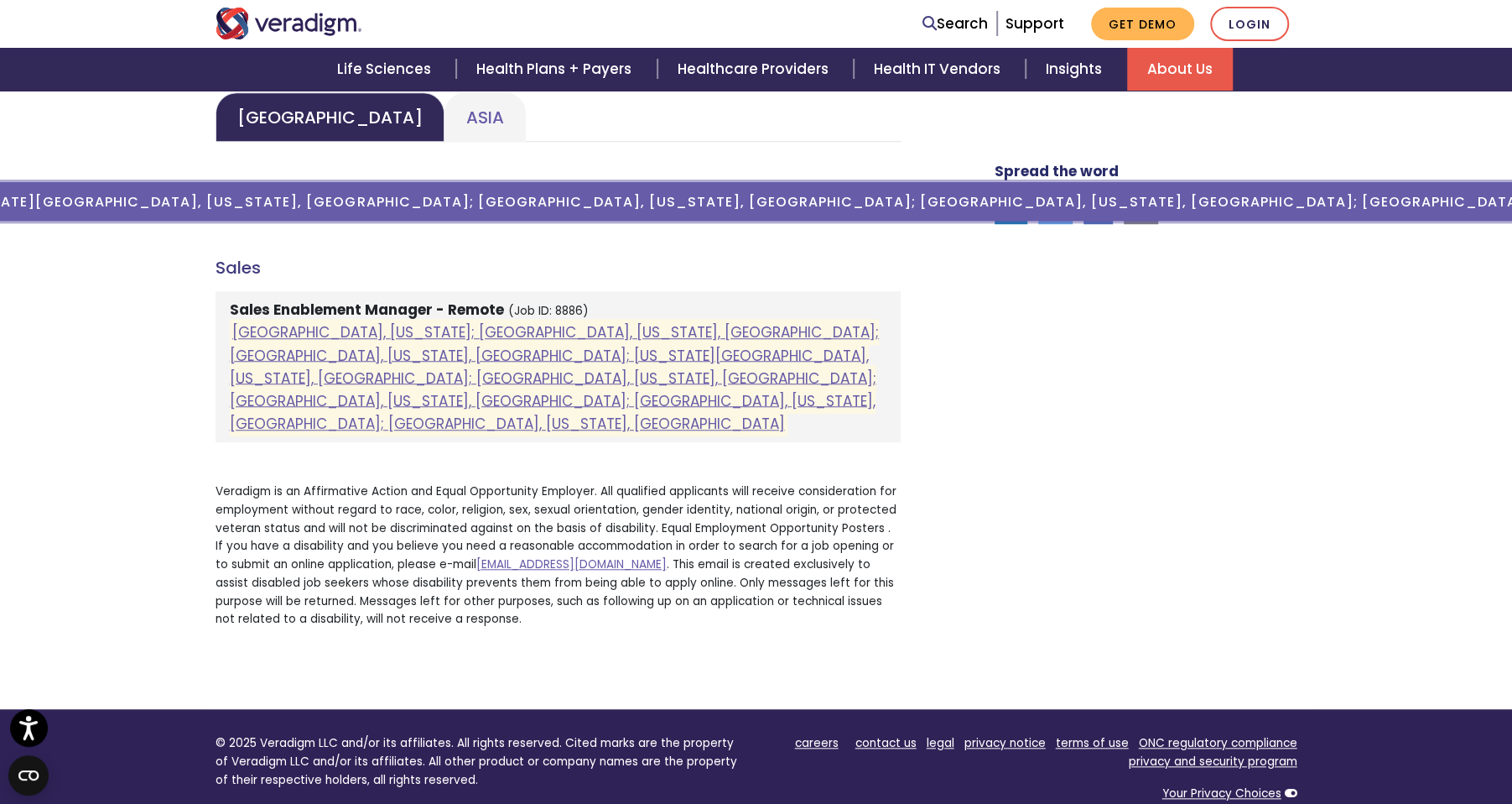
click at [425, 208] on button "Location ( [GEOGRAPHIC_DATA], [US_STATE]; [GEOGRAPHIC_DATA], [US_STATE], [GEOGR…" at bounding box center [477, 202] width 3596 height 39
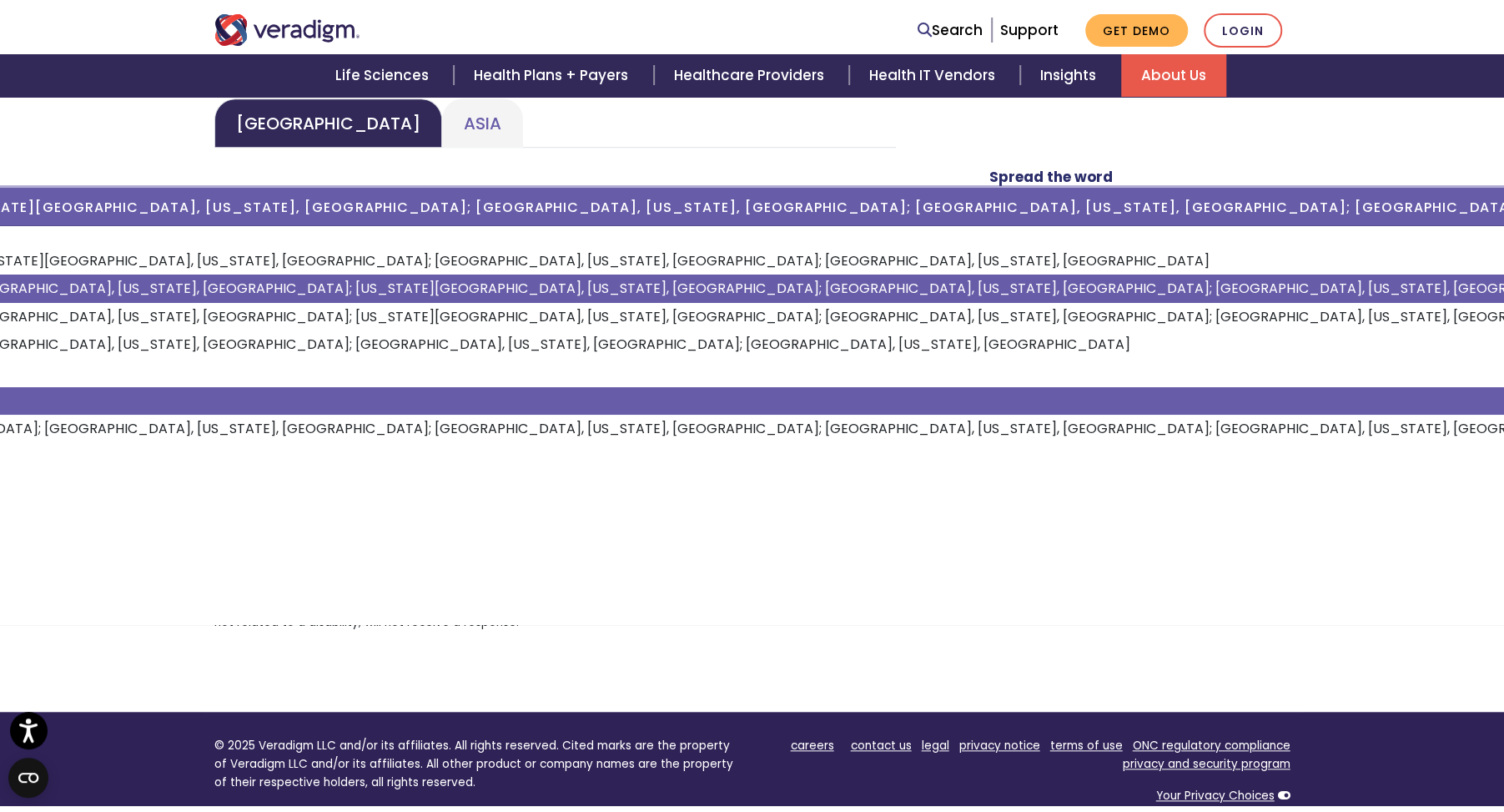
scroll to position [0, 0]
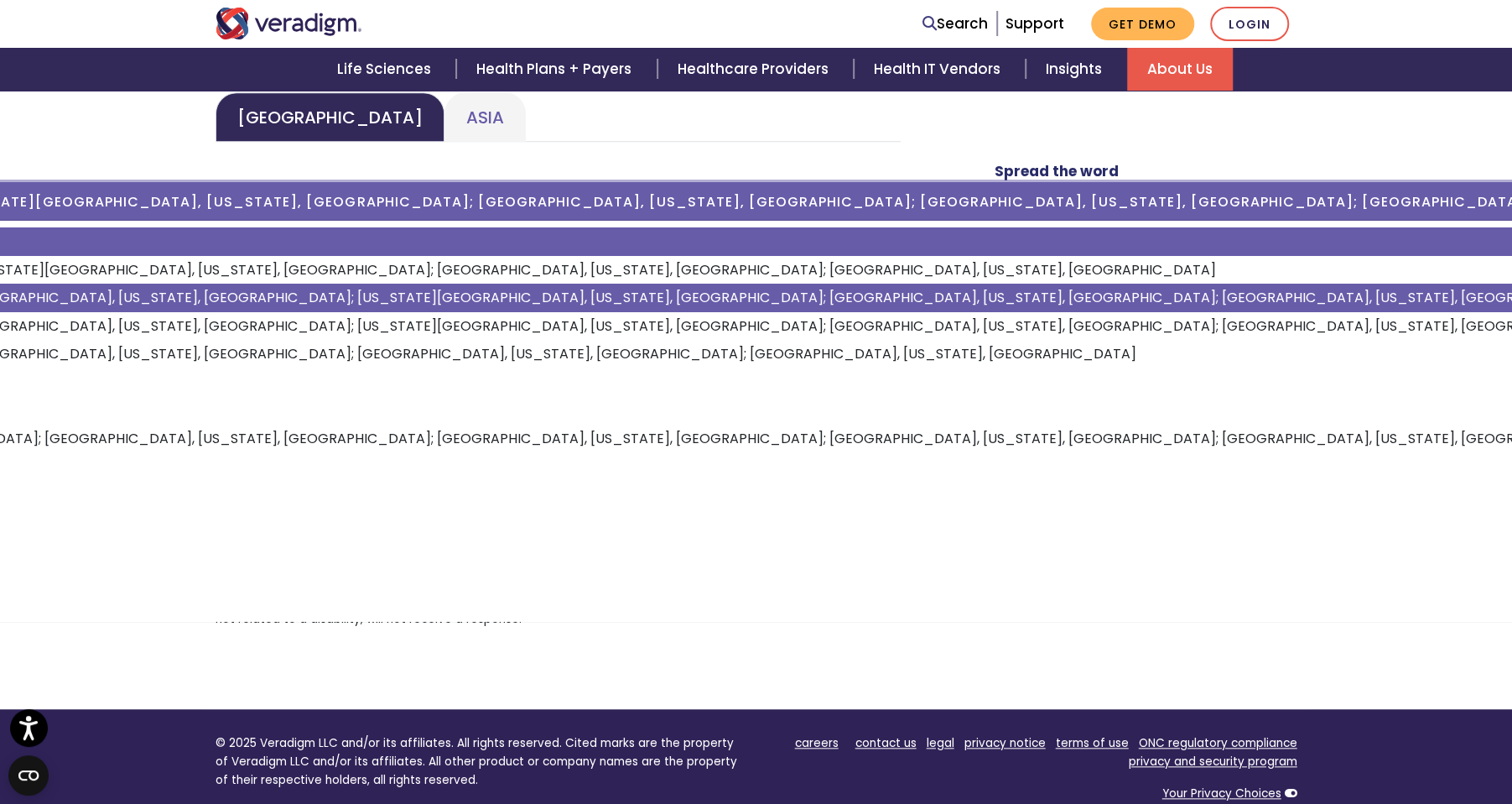
click at [341, 250] on link "All" at bounding box center [863, 241] width 3101 height 28
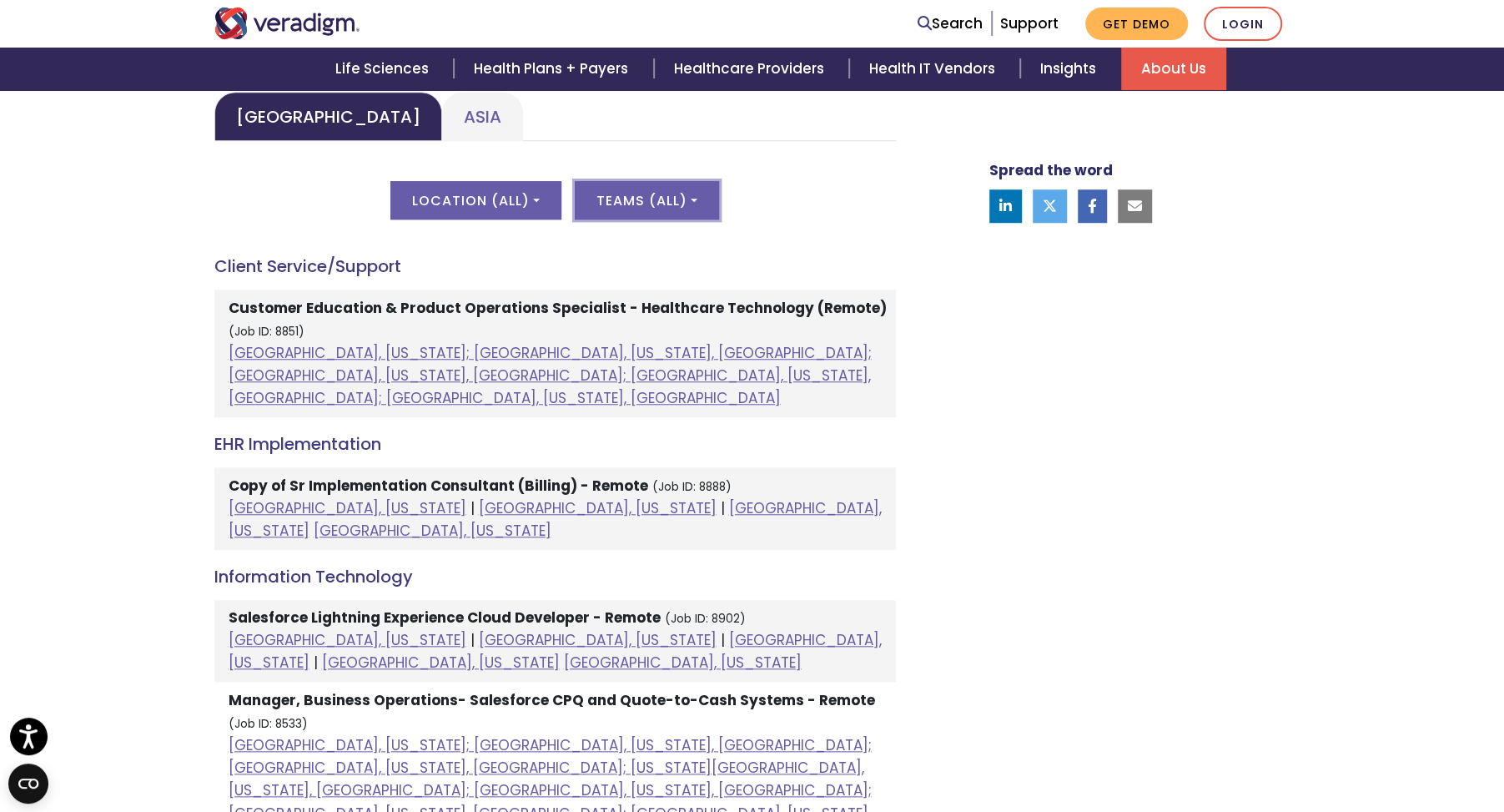
click at [646, 197] on button "Teams ( All )" at bounding box center [646, 201] width 144 height 39
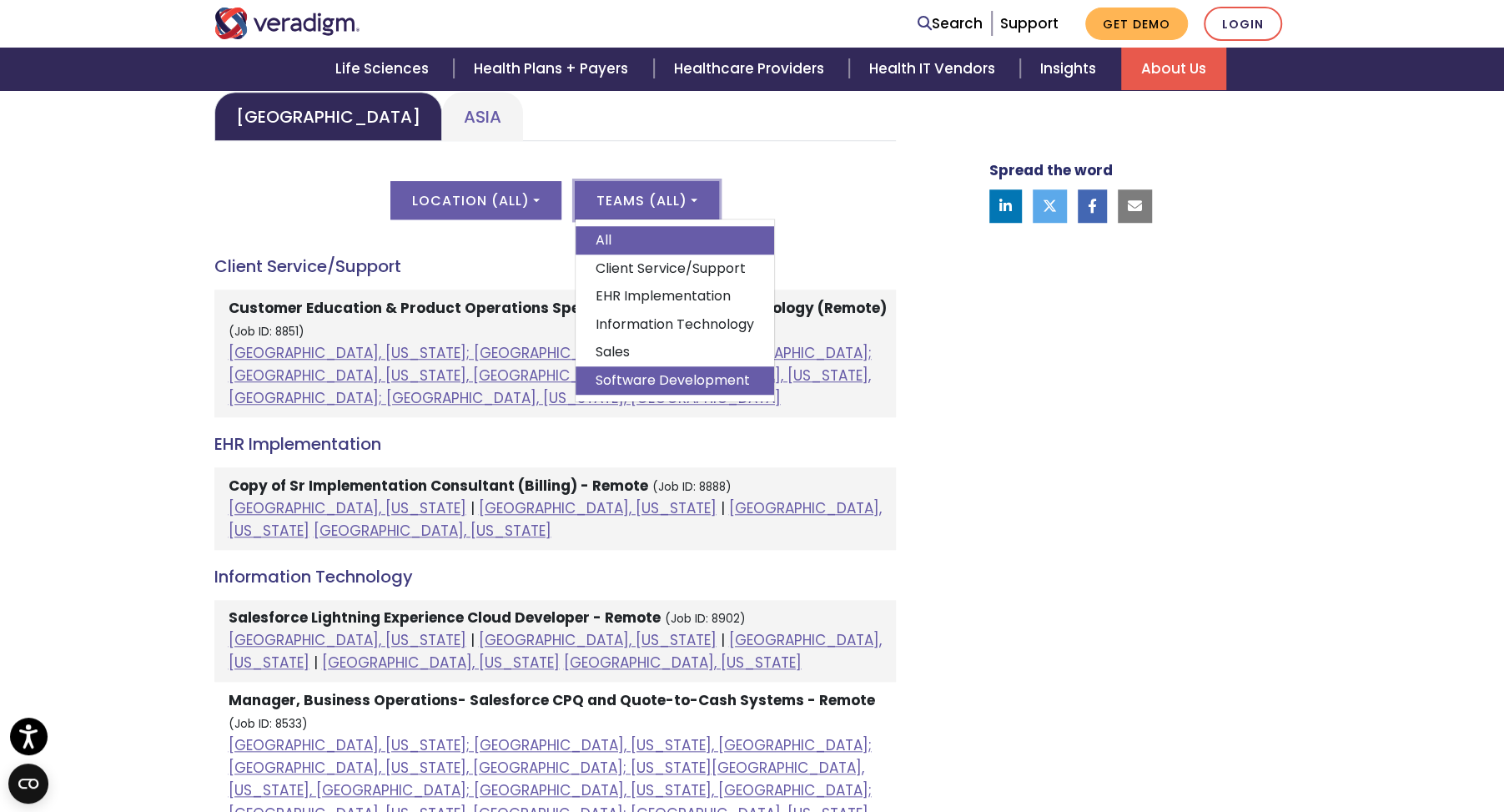
click at [649, 372] on link "Software Development" at bounding box center [674, 380] width 199 height 28
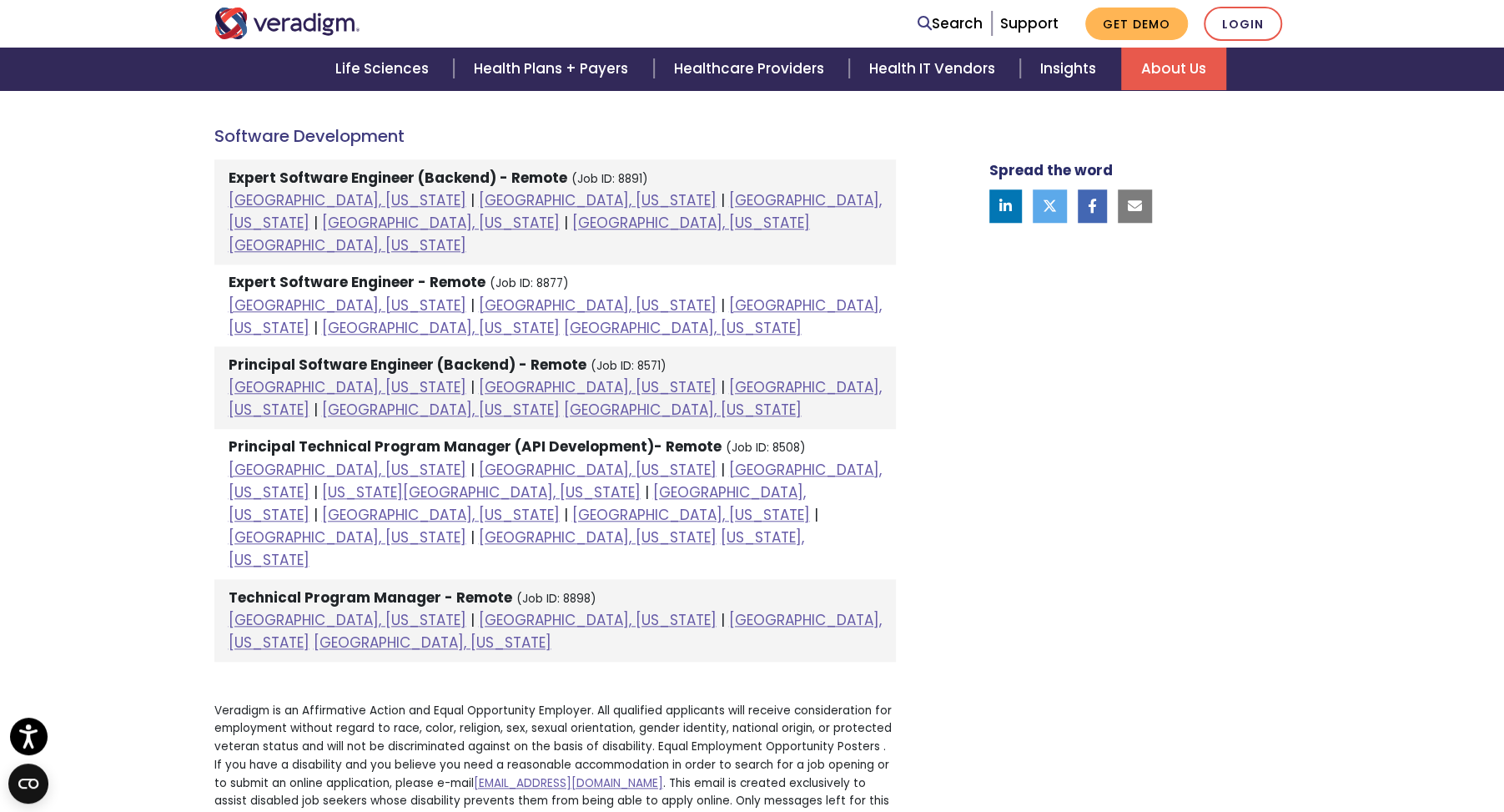
scroll to position [918, 0]
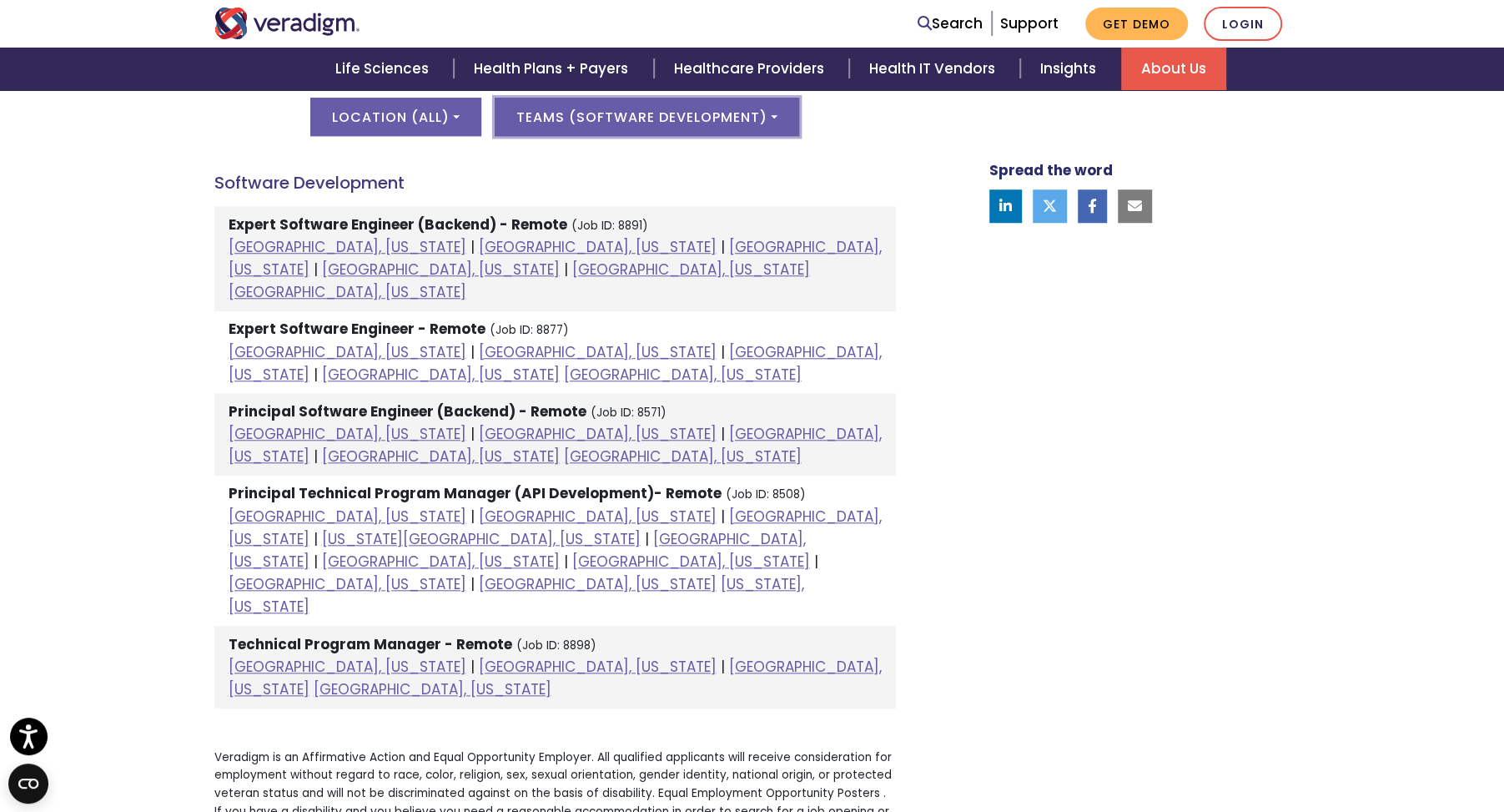
click at [603, 129] on button "Teams ( Software Development )" at bounding box center [646, 117] width 304 height 39
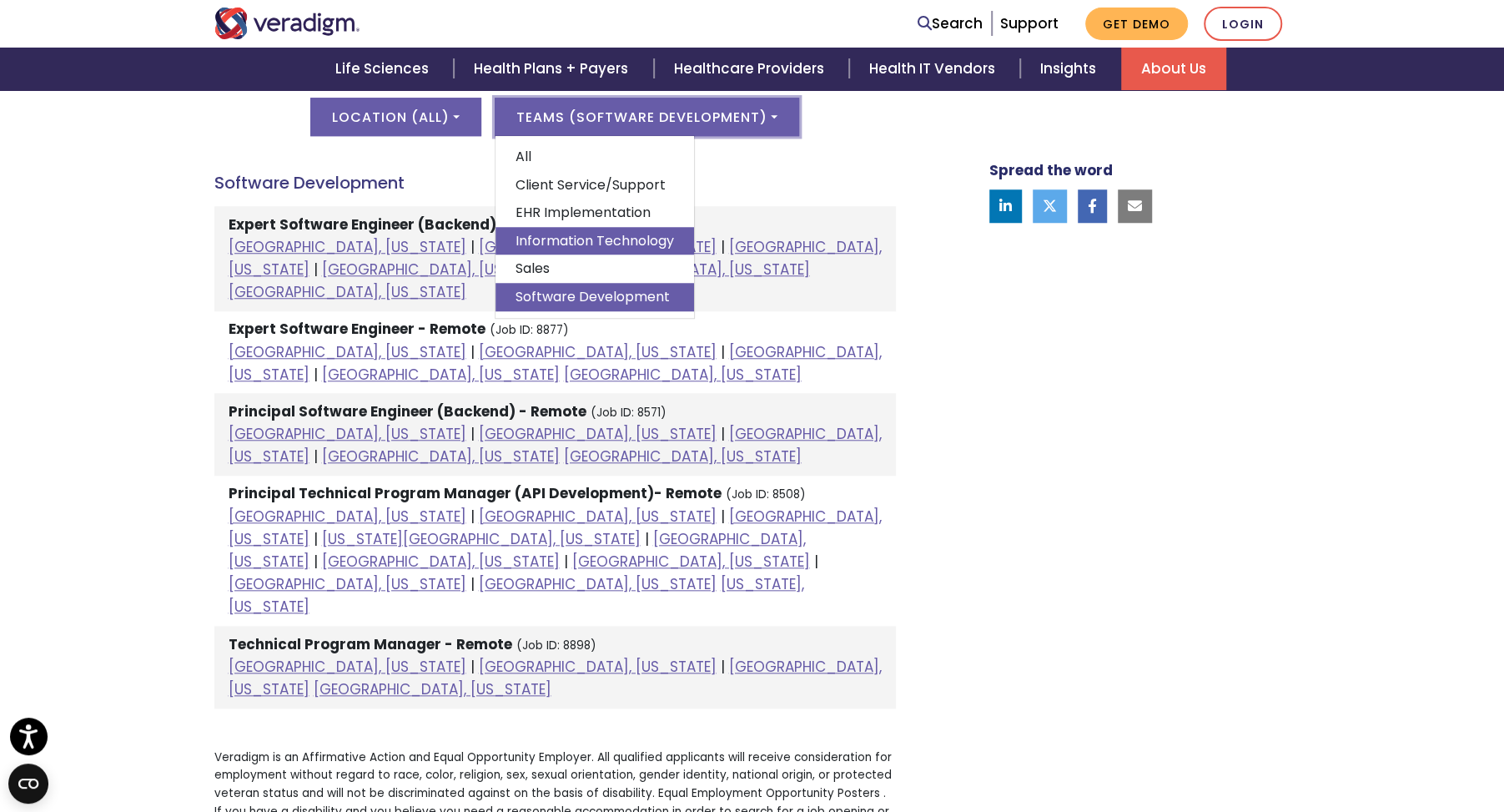
click at [586, 251] on link "Information Technology" at bounding box center [594, 240] width 199 height 28
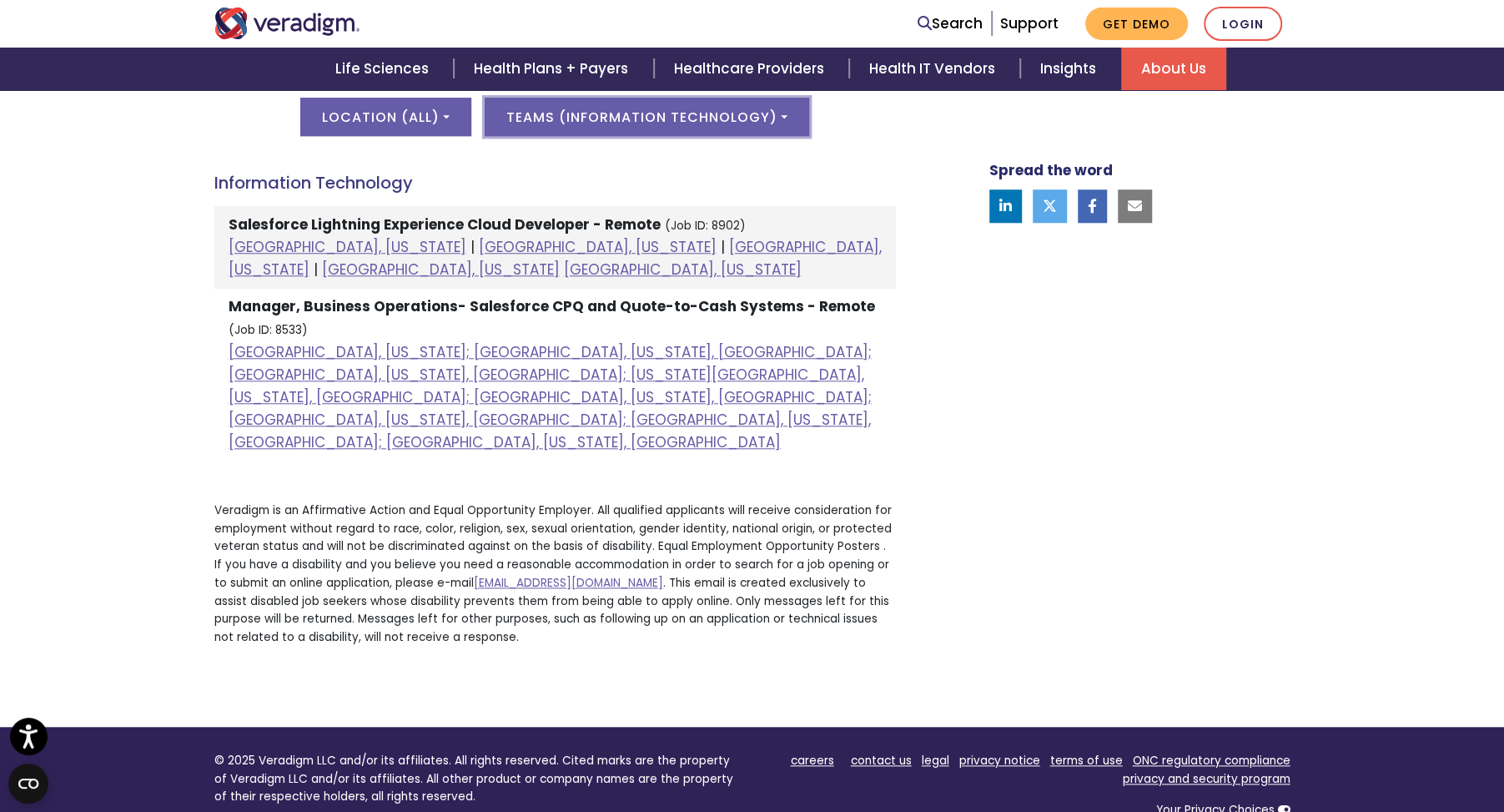
click at [570, 116] on button "Teams ( Information Technology )" at bounding box center [646, 117] width 325 height 39
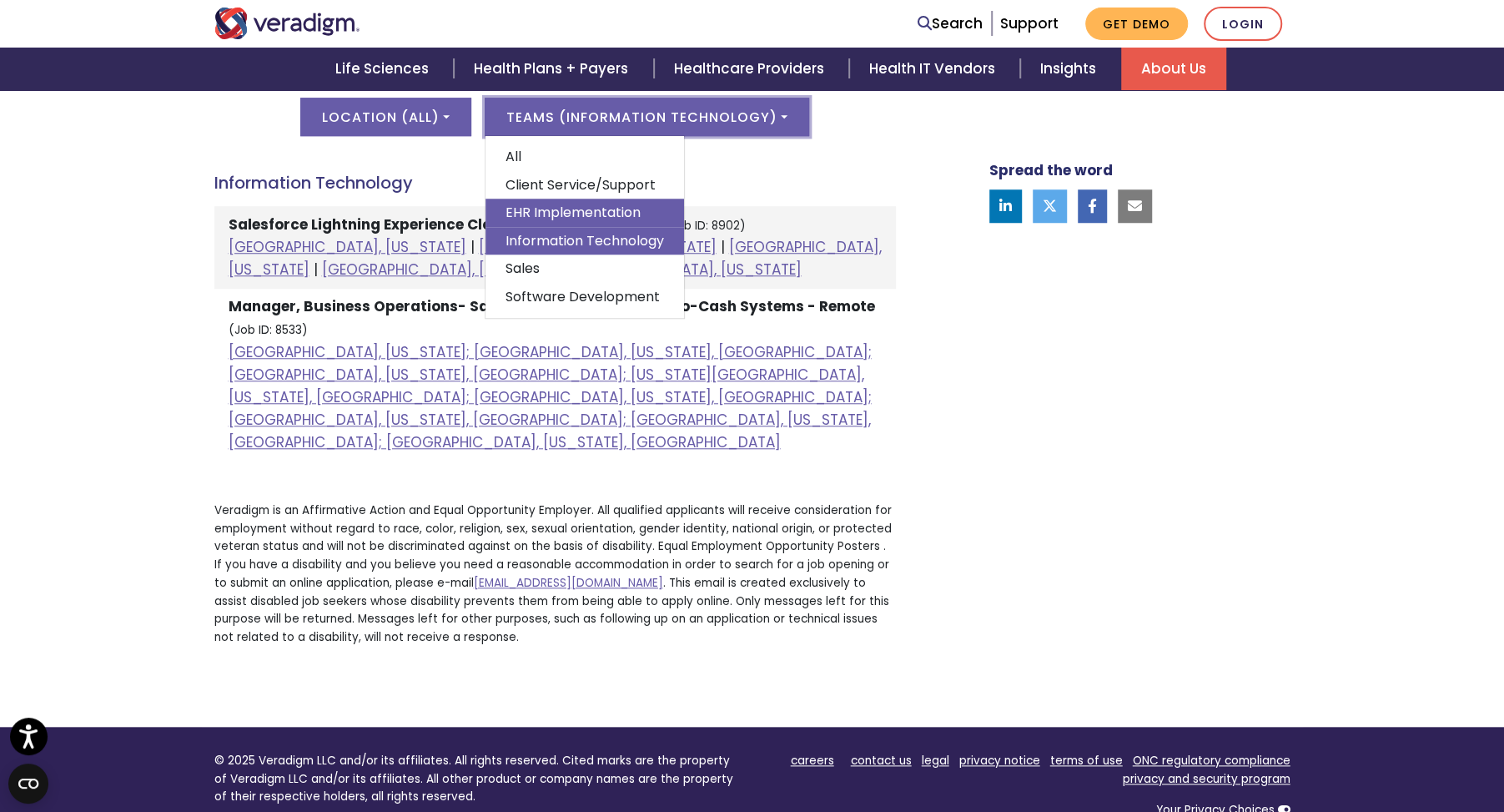
click at [564, 213] on link "EHR Implementation" at bounding box center [584, 212] width 199 height 28
